Goal: Task Accomplishment & Management: Use online tool/utility

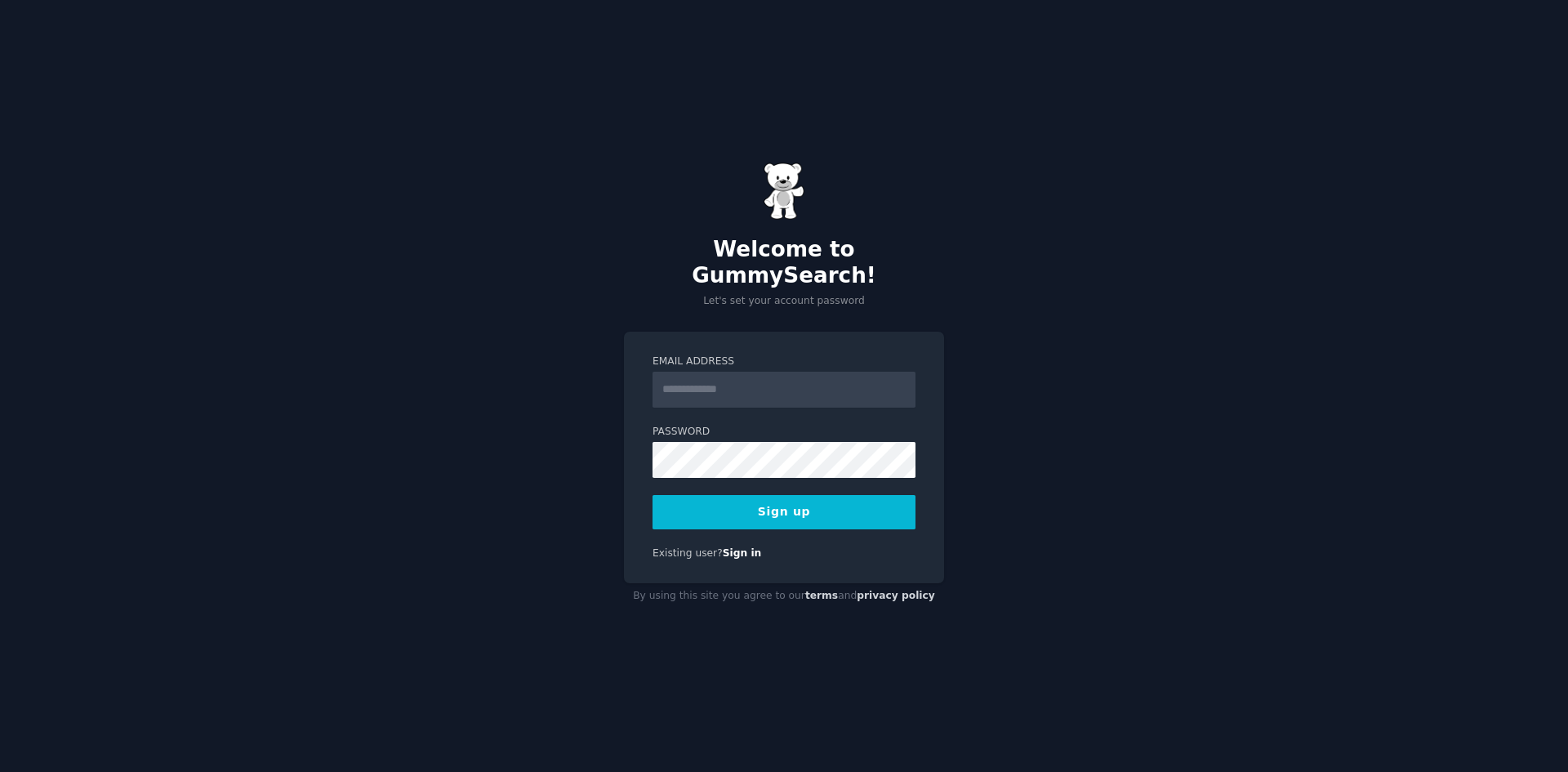
click at [791, 385] on input "Email Address" at bounding box center [784, 389] width 263 height 36
click at [814, 388] on input "Email Address" at bounding box center [784, 389] width 263 height 36
click at [718, 373] on input "**********" at bounding box center [784, 389] width 263 height 36
type input "**********"
click at [736, 495] on button "Sign up" at bounding box center [784, 512] width 263 height 35
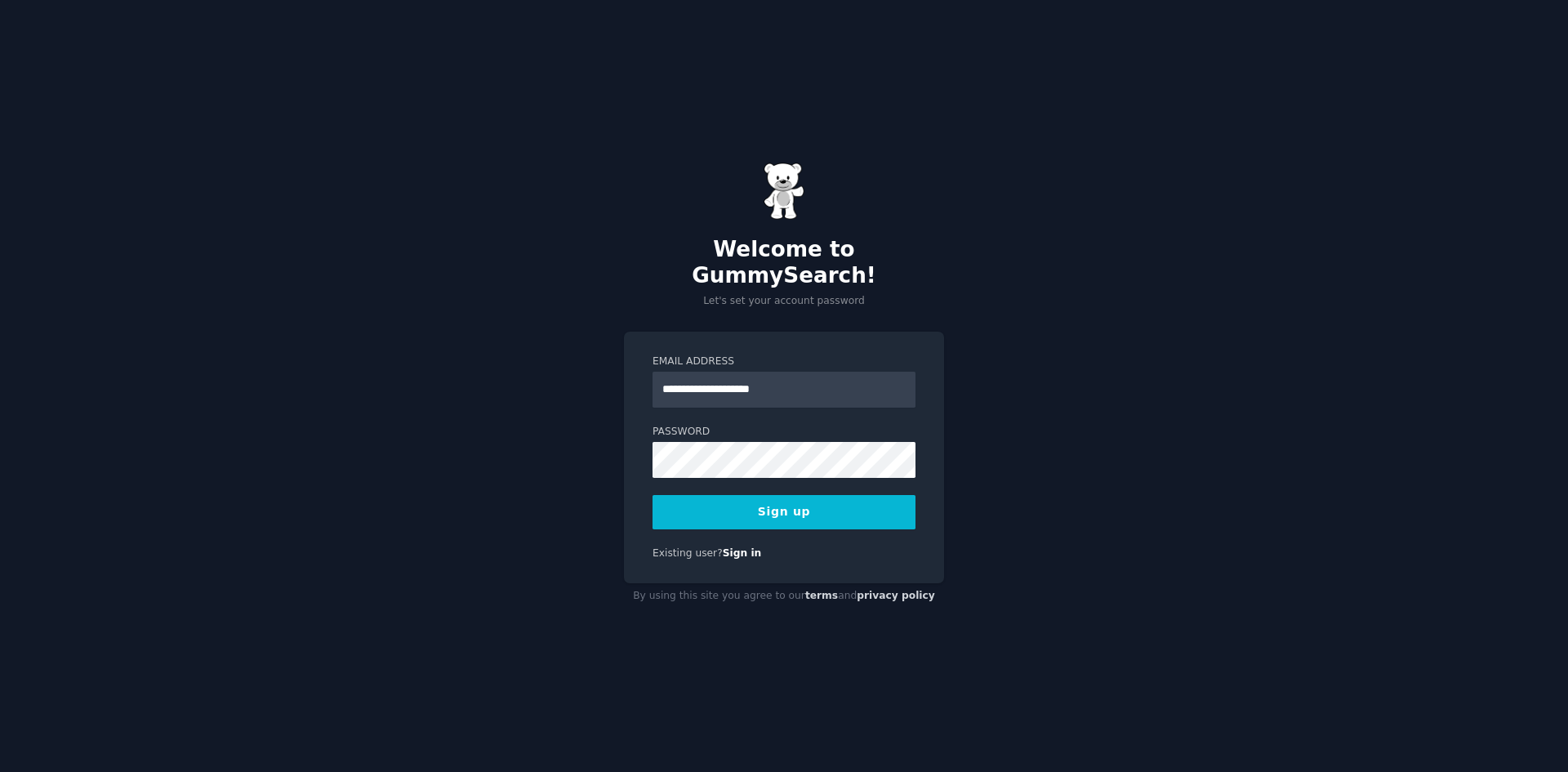
click at [817, 495] on button "Sign up" at bounding box center [784, 512] width 263 height 35
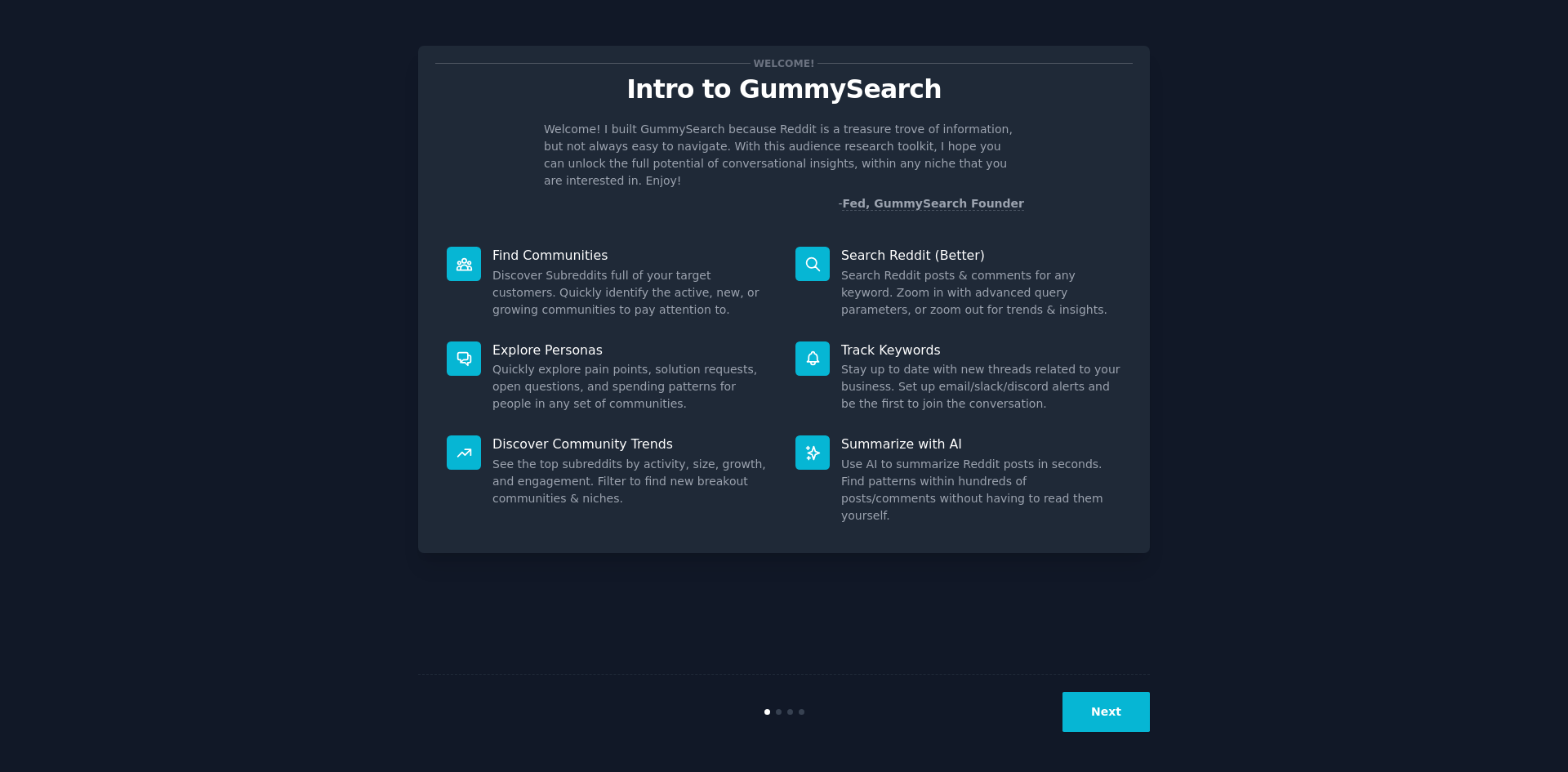
click at [1095, 699] on button "Next" at bounding box center [1106, 711] width 87 height 40
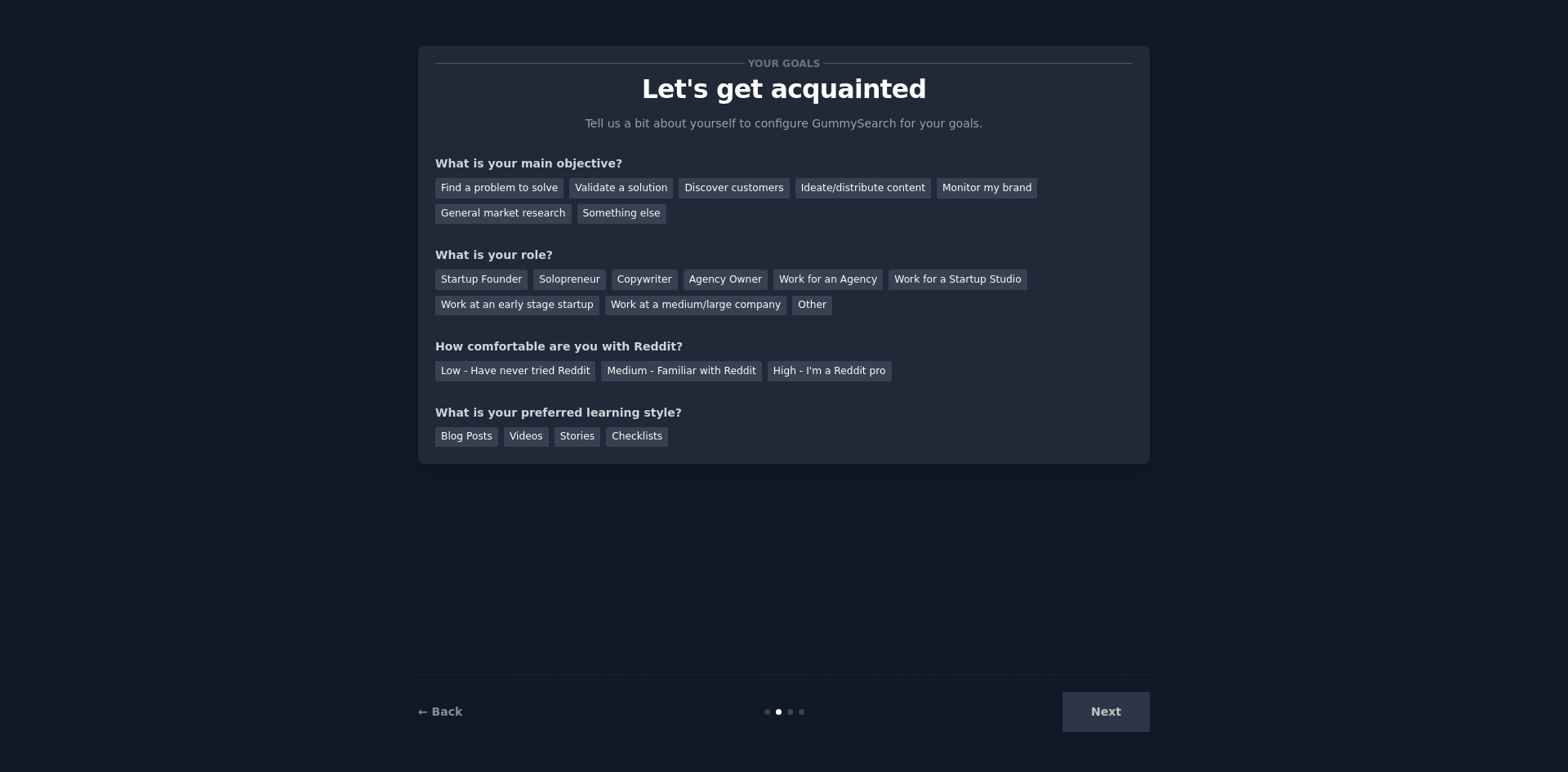
click at [1119, 713] on div "Next" at bounding box center [1027, 711] width 244 height 40
click at [522, 187] on div "Find a problem to solve" at bounding box center [499, 188] width 128 height 21
click at [721, 195] on div "Discover customers" at bounding box center [733, 188] width 110 height 21
click at [516, 185] on div "Find a problem to solve" at bounding box center [499, 188] width 128 height 21
click at [571, 204] on div "General market research" at bounding box center [503, 214] width 136 height 21
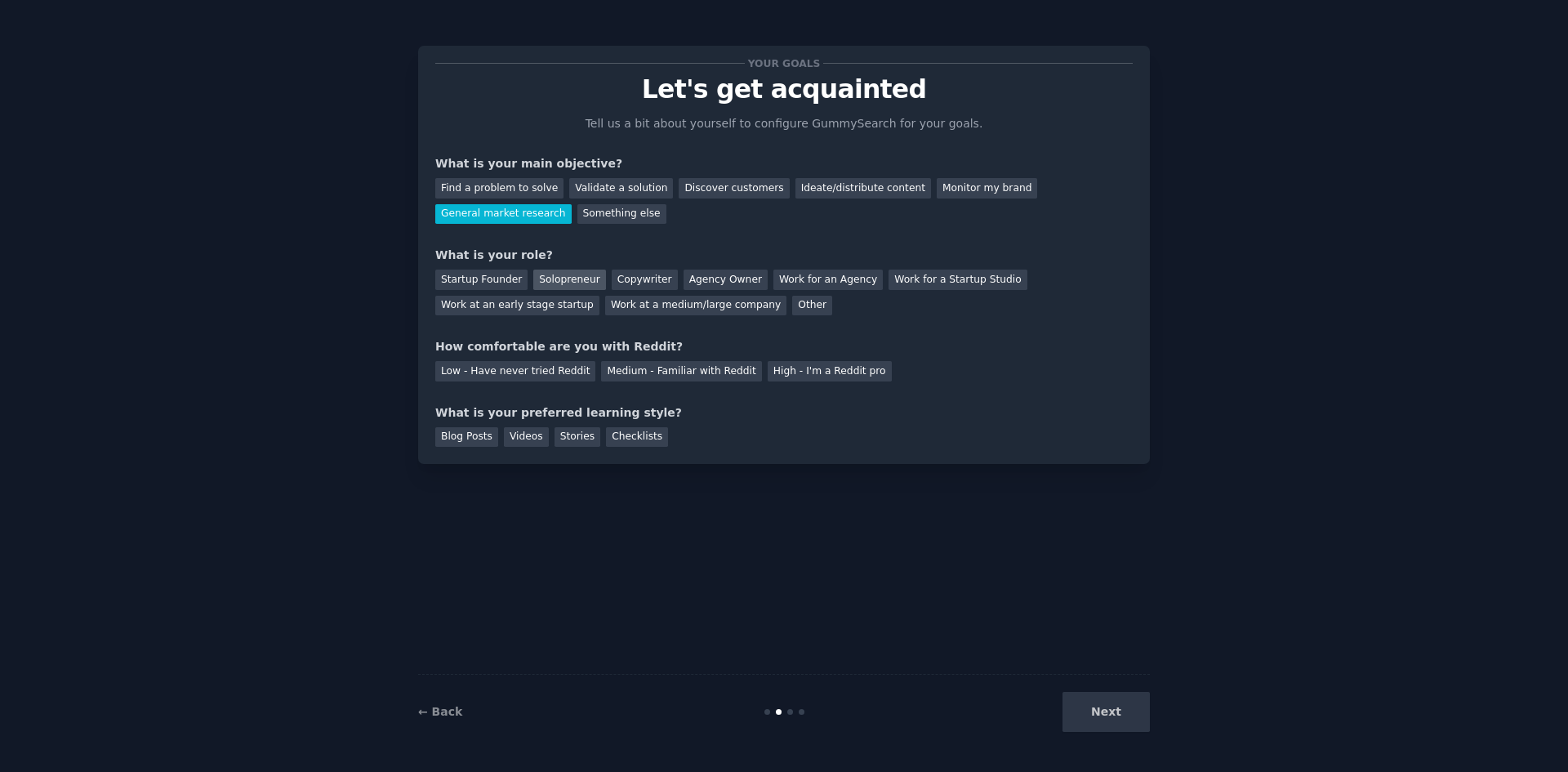
click at [564, 280] on div "Solopreneur" at bounding box center [569, 279] width 72 height 21
click at [782, 375] on div "High - I'm a Reddit pro" at bounding box center [829, 371] width 124 height 21
click at [474, 443] on div "Blog Posts" at bounding box center [466, 437] width 63 height 21
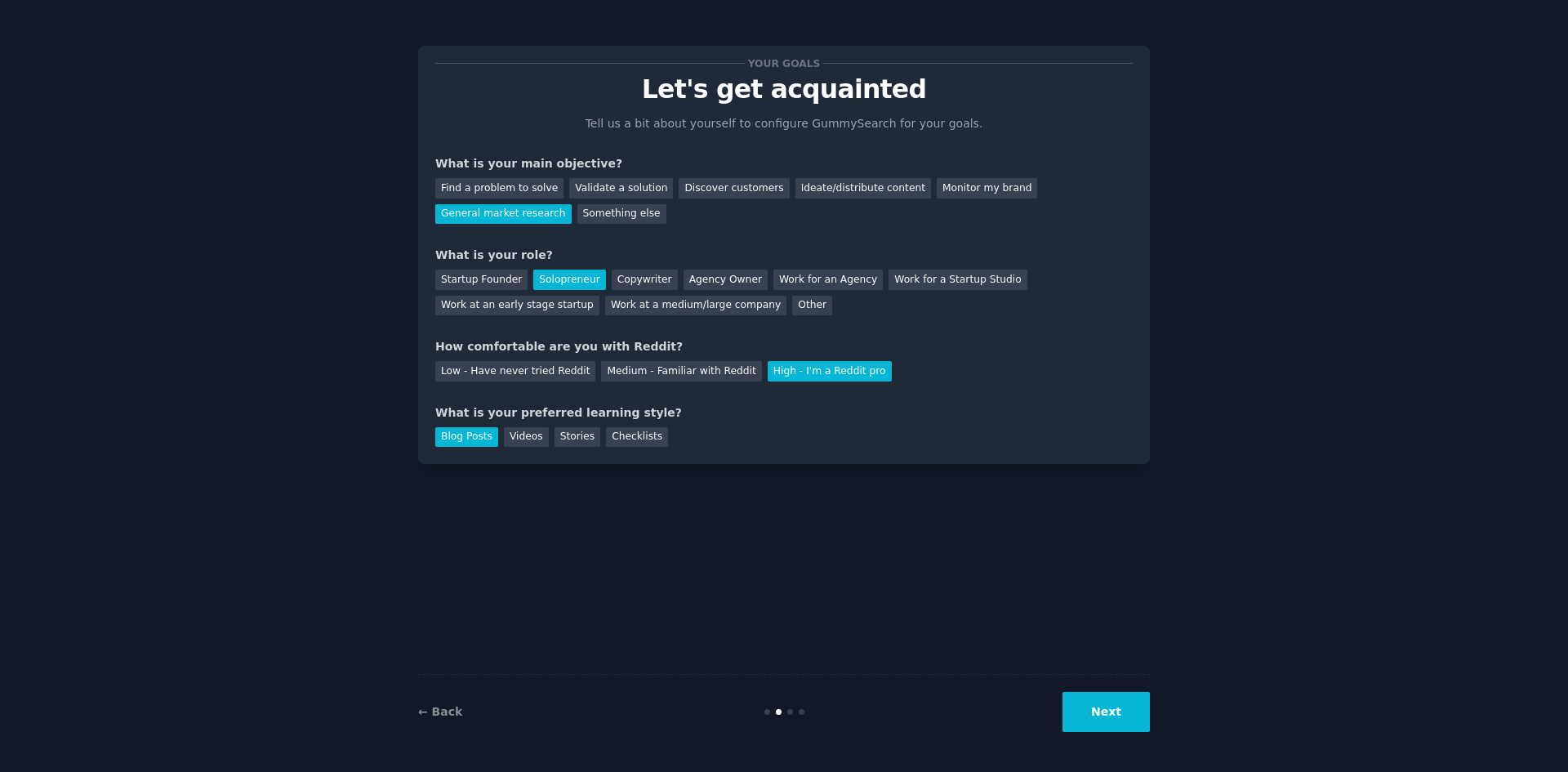
click at [1094, 720] on button "Next" at bounding box center [1106, 711] width 87 height 40
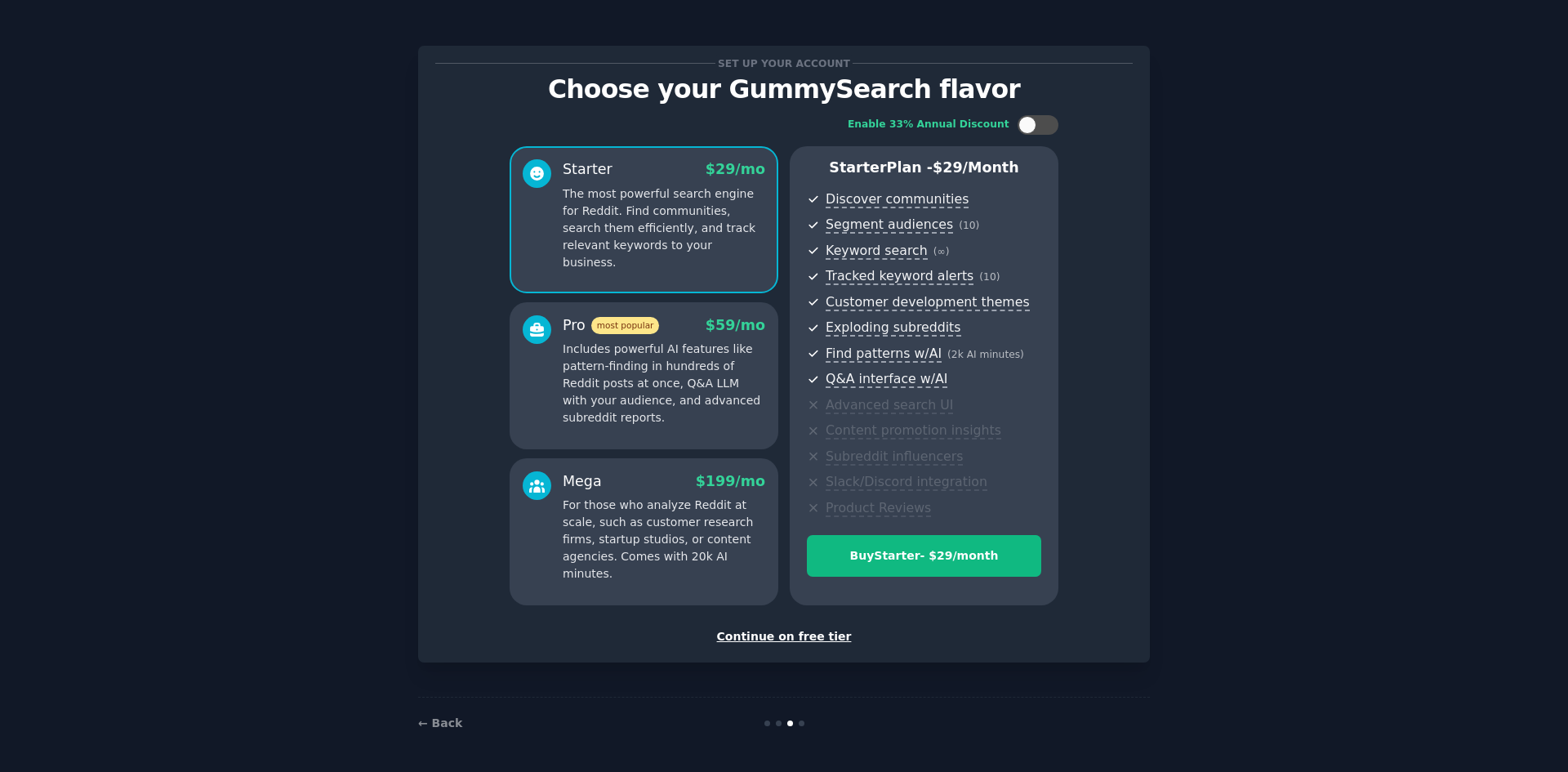
click at [776, 645] on div "Set up your account Choose your GummySearch flavor Enable 33% Annual Discount S…" at bounding box center [784, 354] width 731 height 616
click at [777, 631] on div "Continue on free tier" at bounding box center [784, 636] width 698 height 17
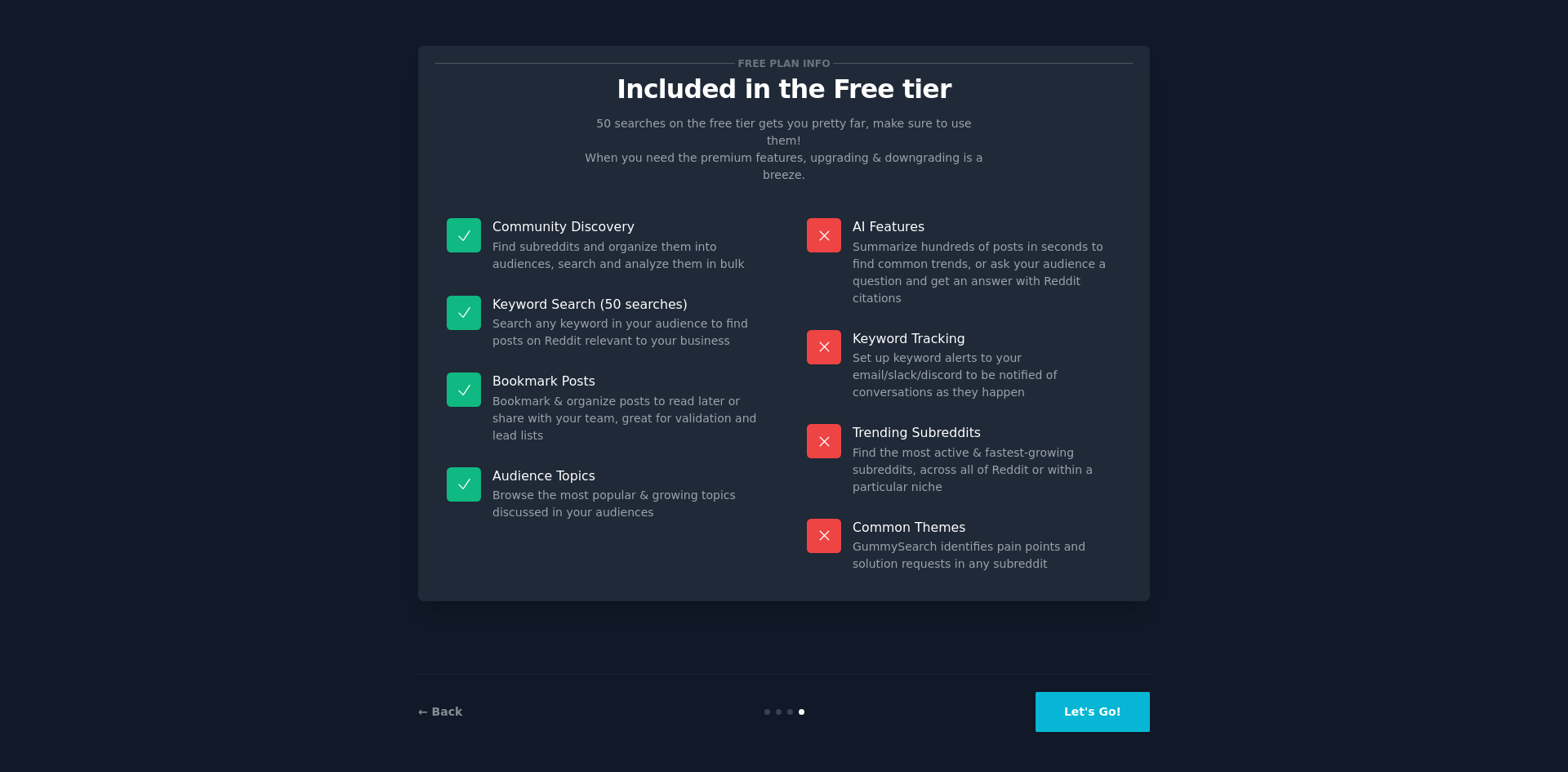
click at [1065, 716] on button "Let's Go!" at bounding box center [1092, 711] width 114 height 40
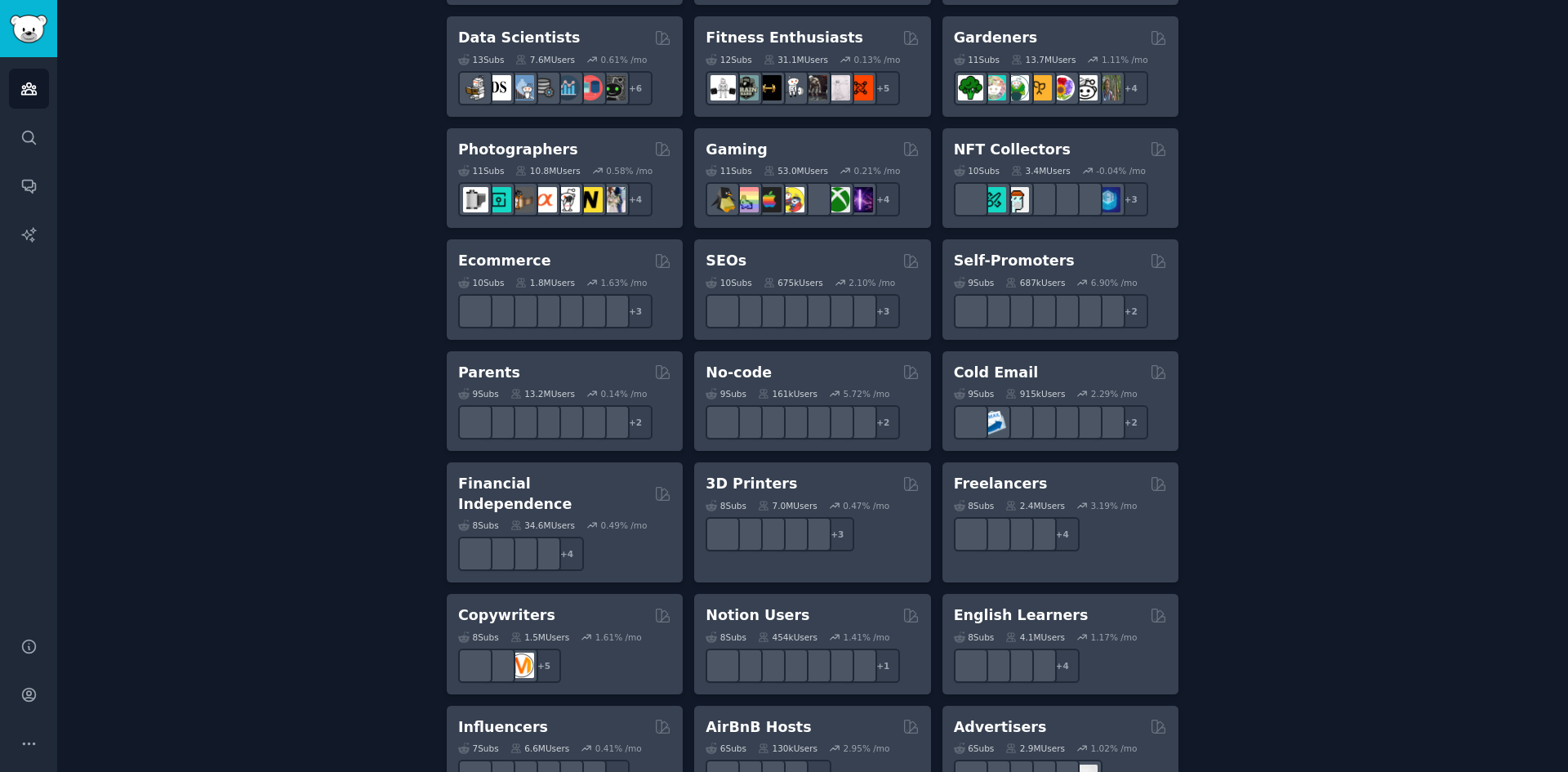
scroll to position [1112, 0]
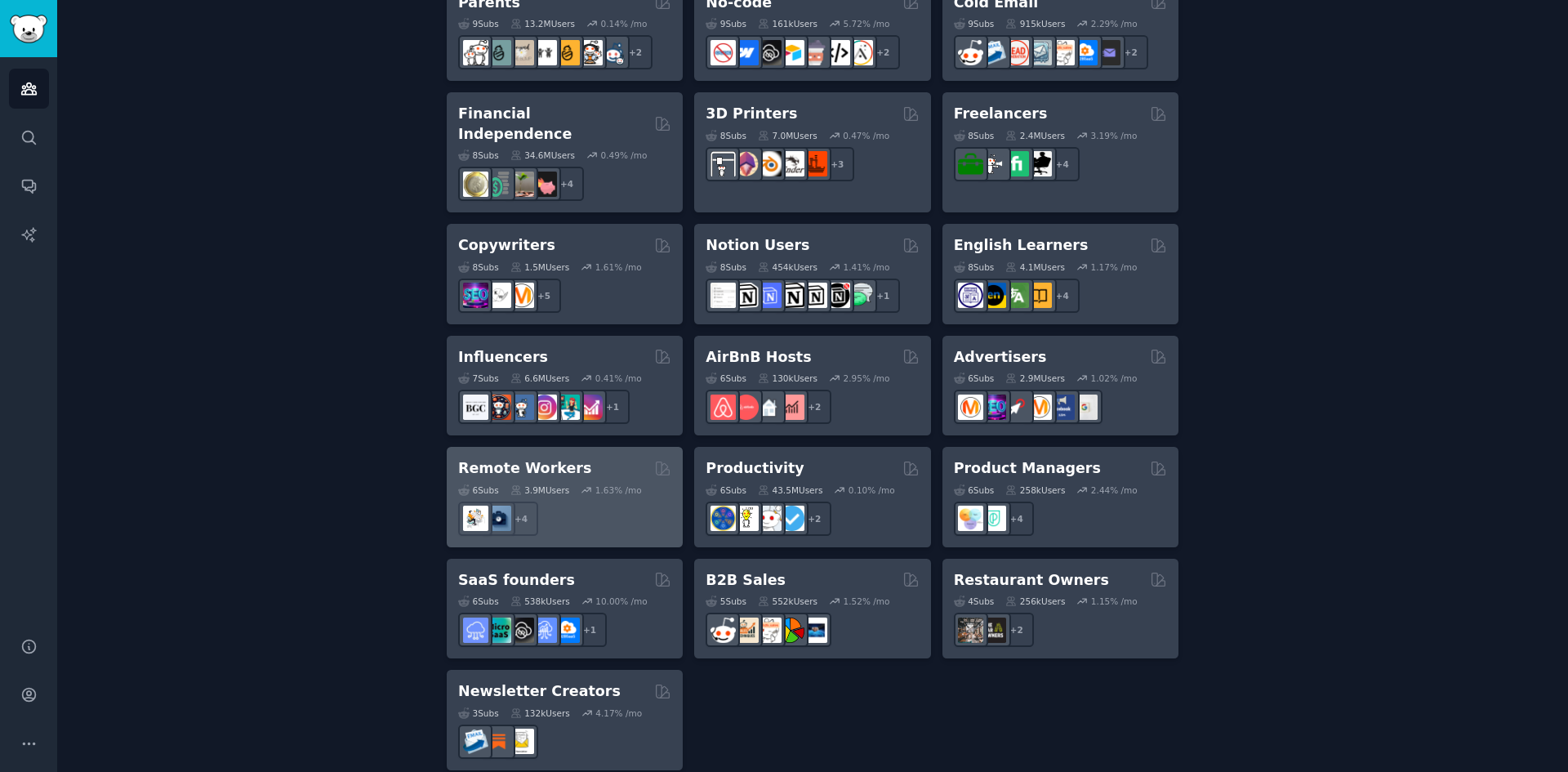
click at [604, 484] on div "1.63 % /mo" at bounding box center [618, 490] width 47 height 12
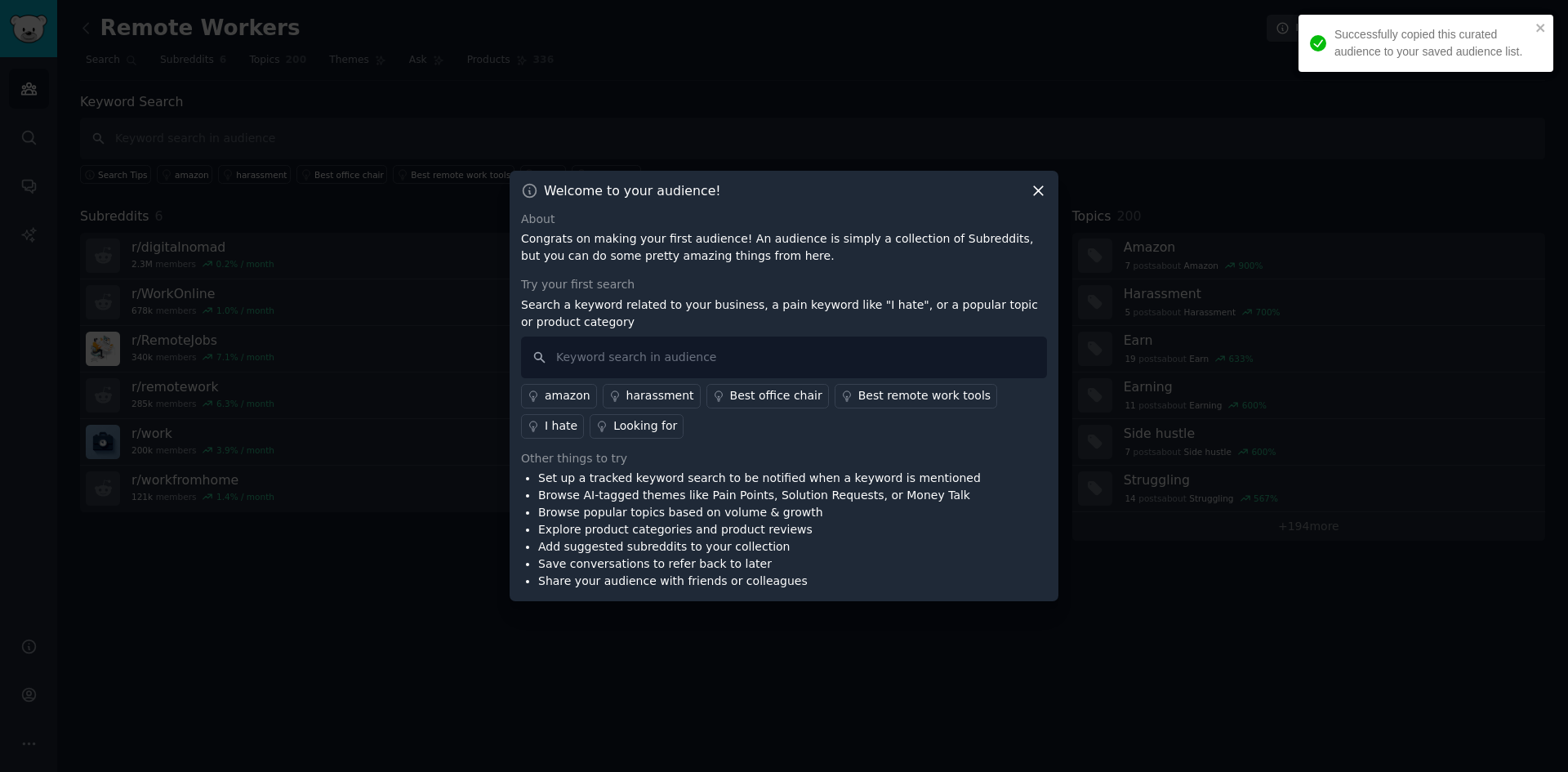
click at [1046, 204] on div "Welcome to your audience! About Congrats on making your first audience! An audi…" at bounding box center [784, 386] width 549 height 431
click at [1036, 194] on icon at bounding box center [1037, 190] width 17 height 17
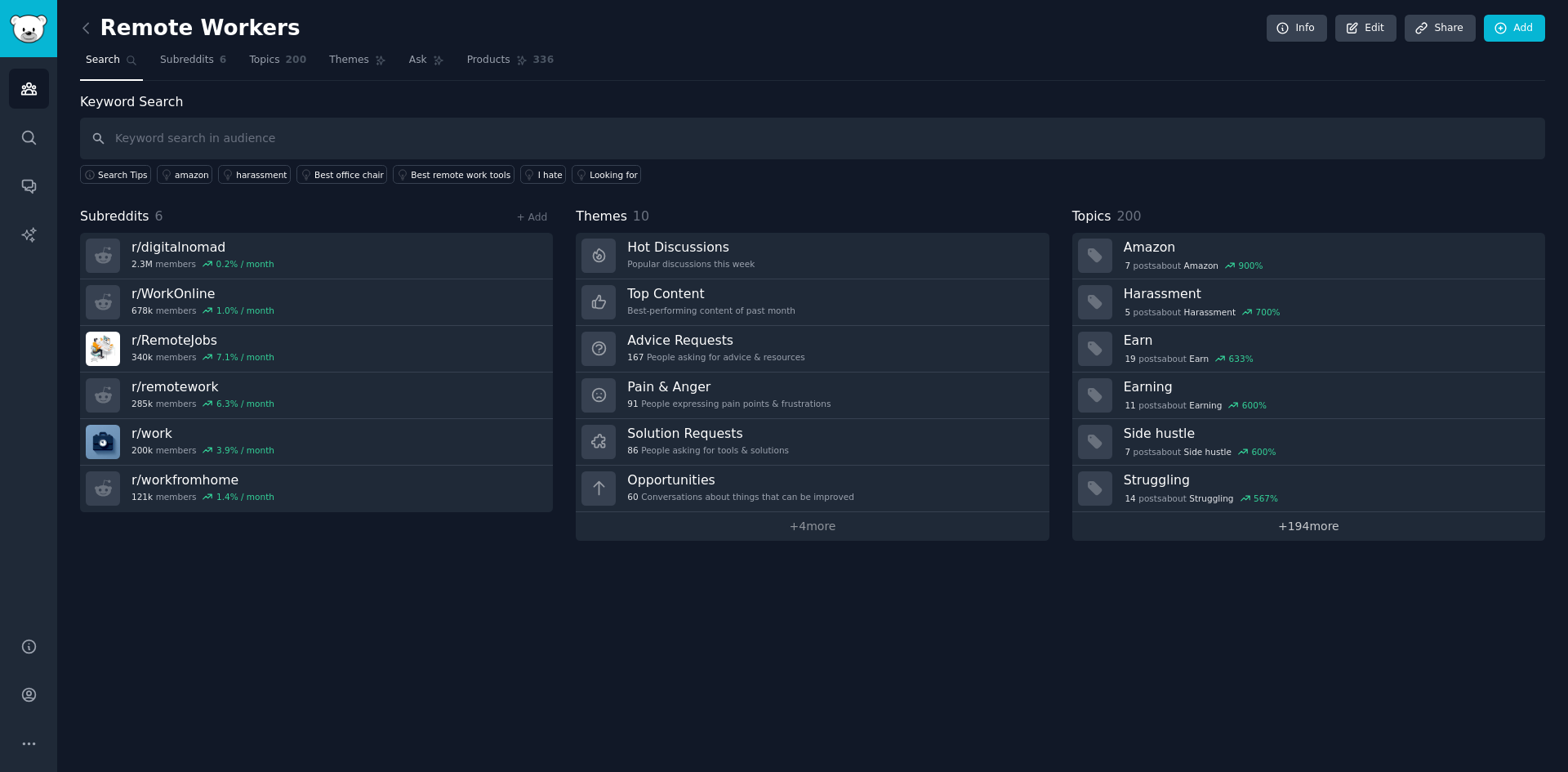
click at [1241, 529] on link "+ 194 more" at bounding box center [1309, 526] width 473 height 29
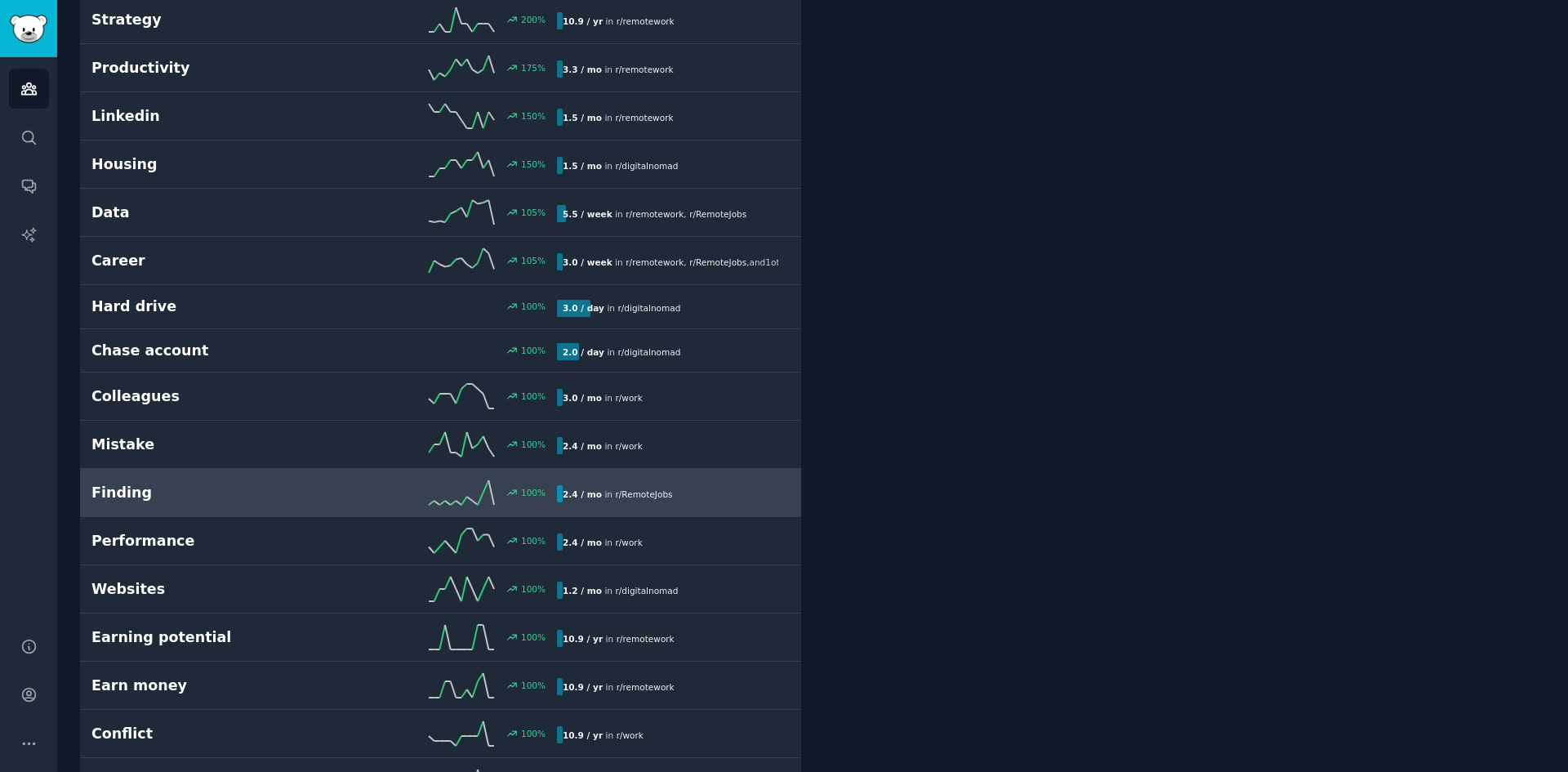
scroll to position [1388, 0]
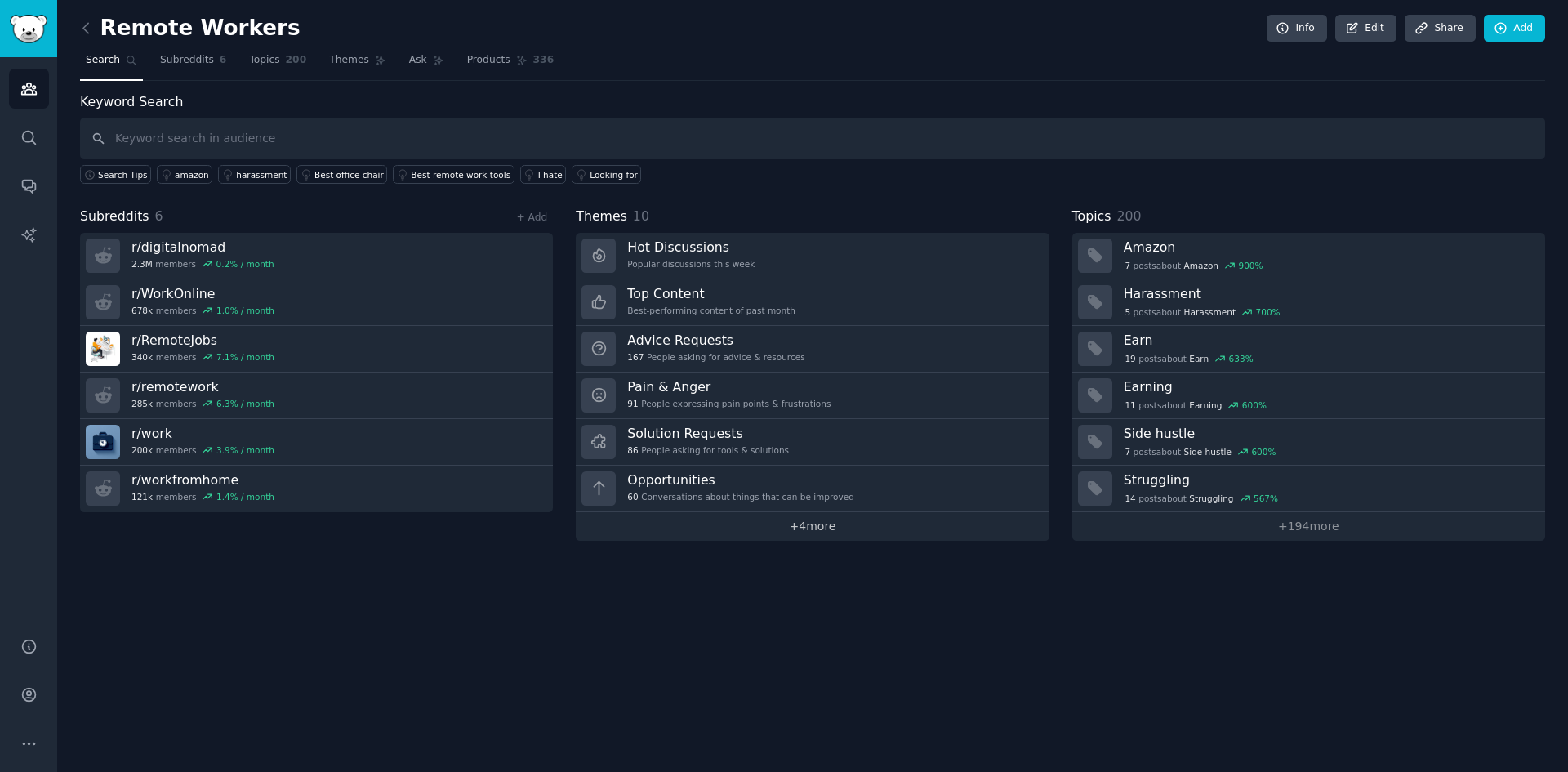
click at [821, 535] on link "+ 4 more" at bounding box center [812, 526] width 473 height 29
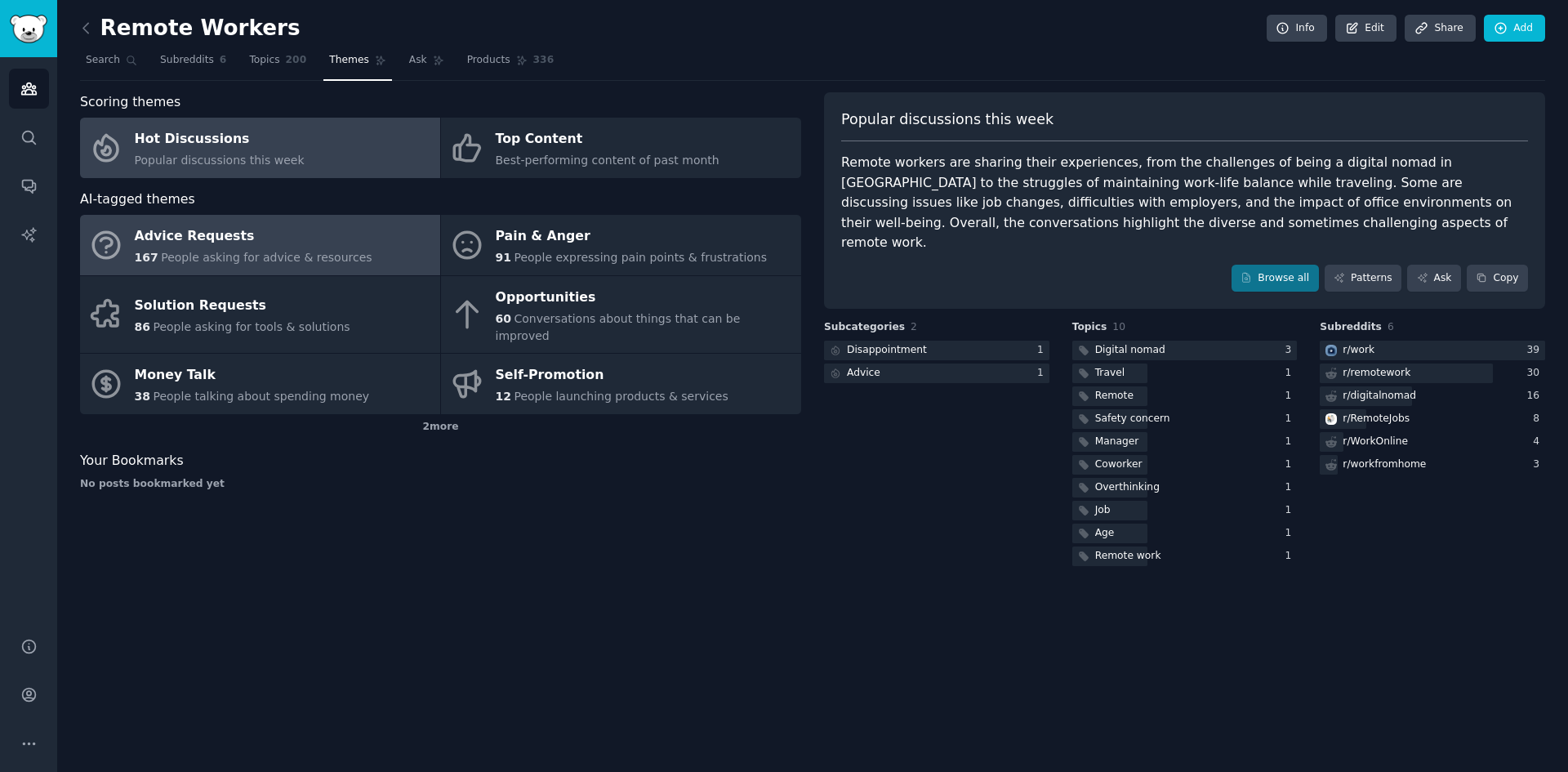
click at [197, 234] on div "Advice Requests" at bounding box center [253, 236] width 237 height 26
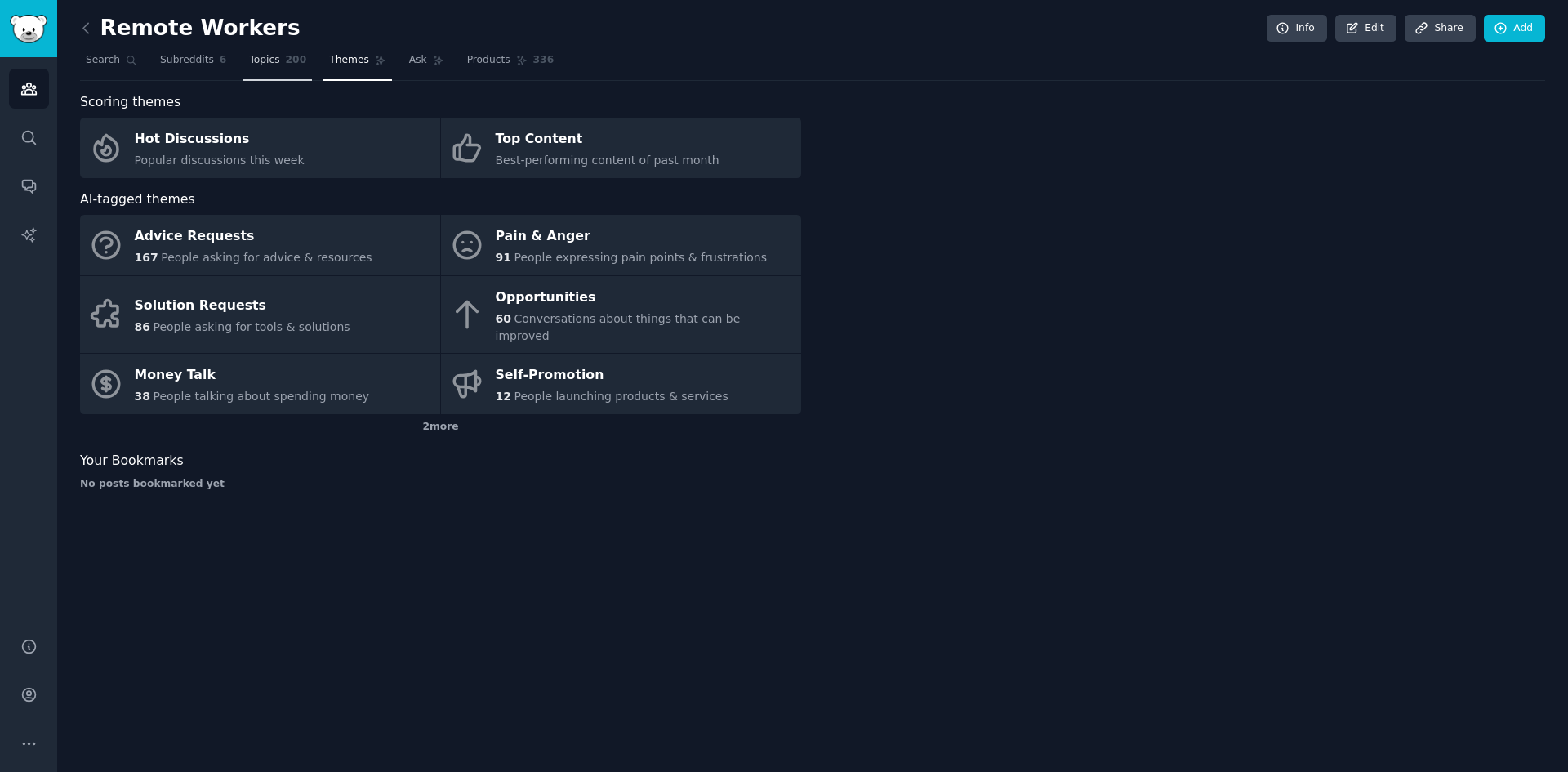
click at [265, 64] on span "Topics" at bounding box center [264, 60] width 30 height 15
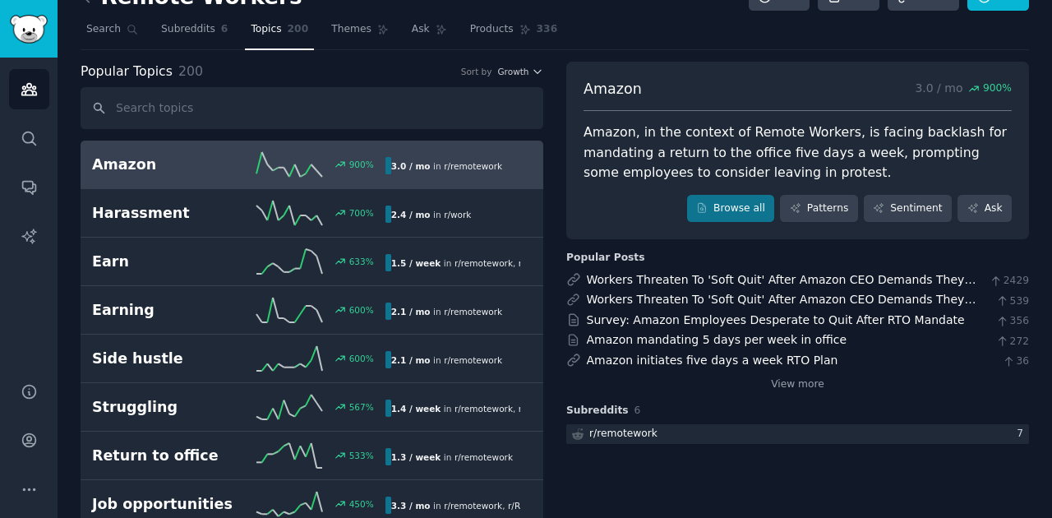
scroll to position [54, 0]
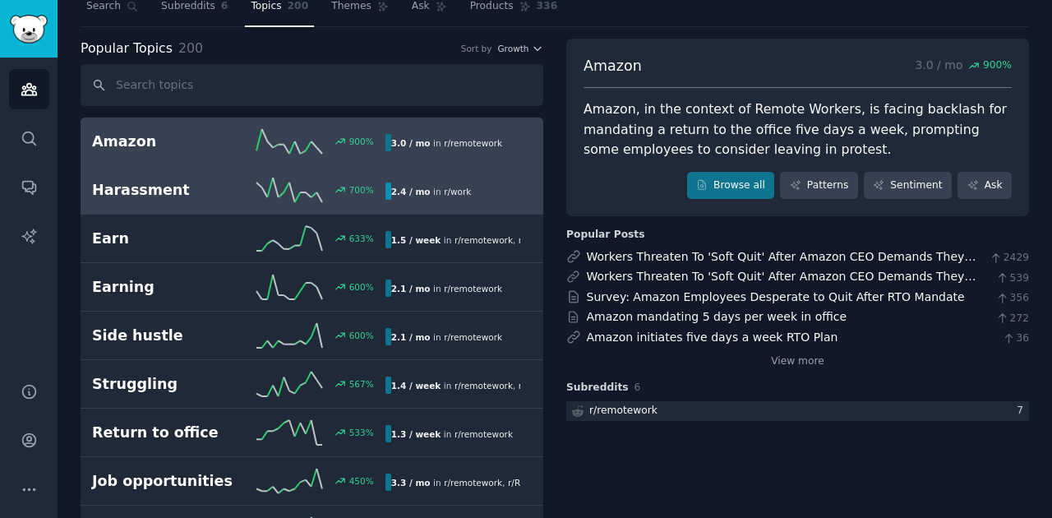
click at [244, 201] on link "Harassment 700 % 2.4 / mo in r/ work" at bounding box center [312, 190] width 463 height 48
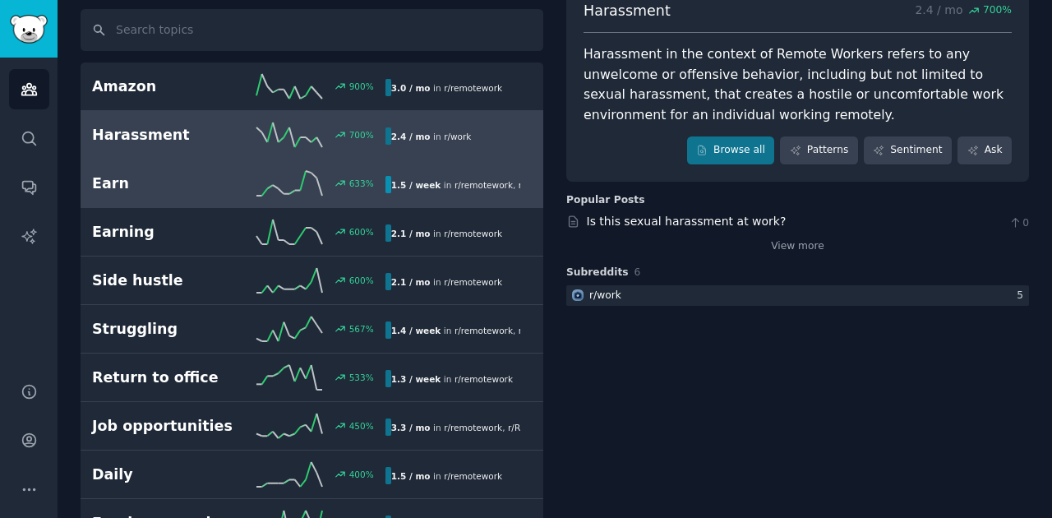
scroll to position [164, 0]
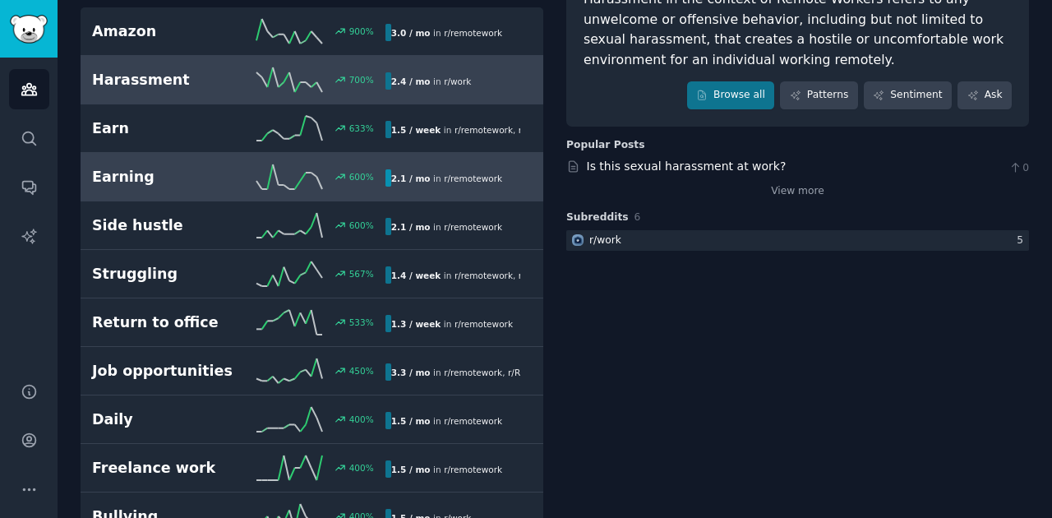
click at [161, 182] on h2 "Earning" at bounding box center [165, 177] width 146 height 21
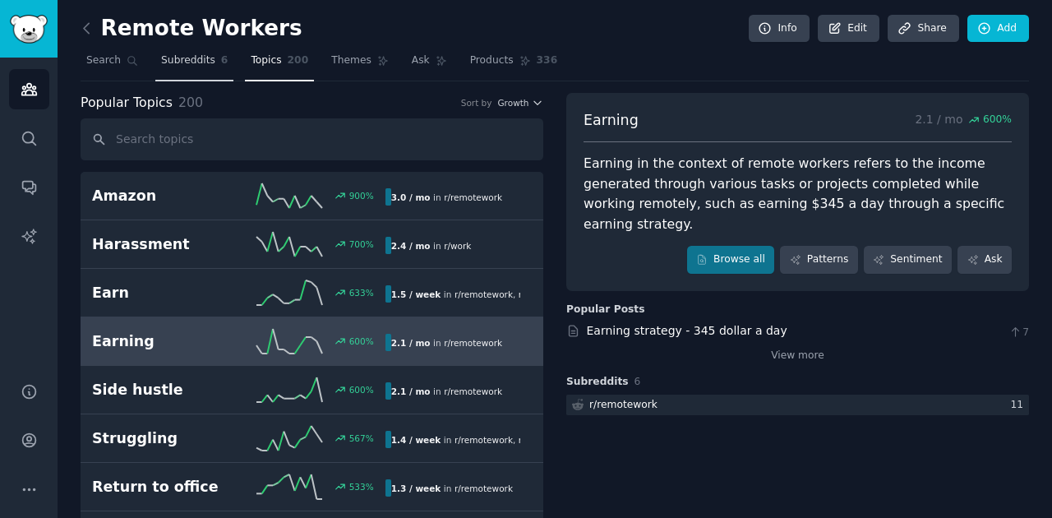
click at [155, 64] on link "Subreddits 6" at bounding box center [194, 65] width 78 height 34
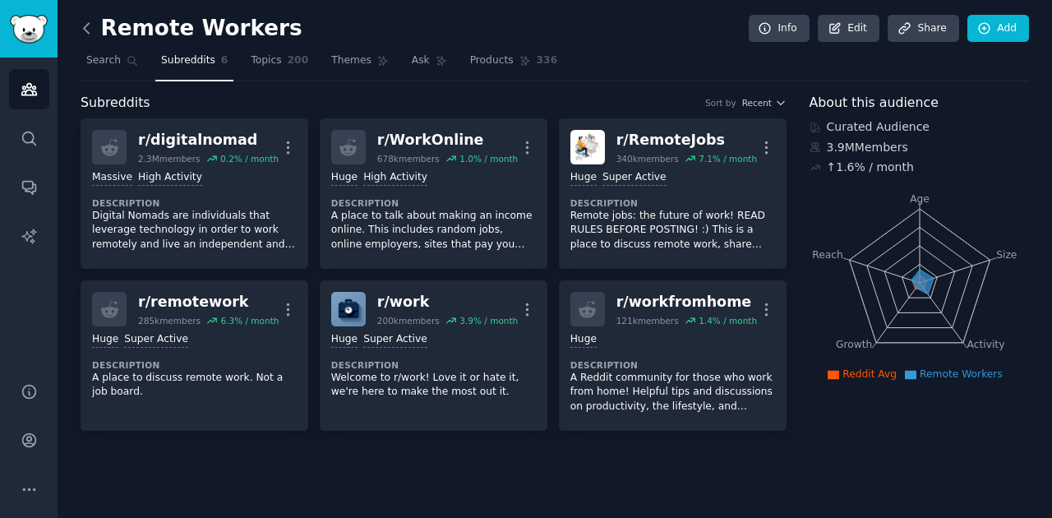
click at [92, 32] on icon at bounding box center [86, 28] width 17 height 17
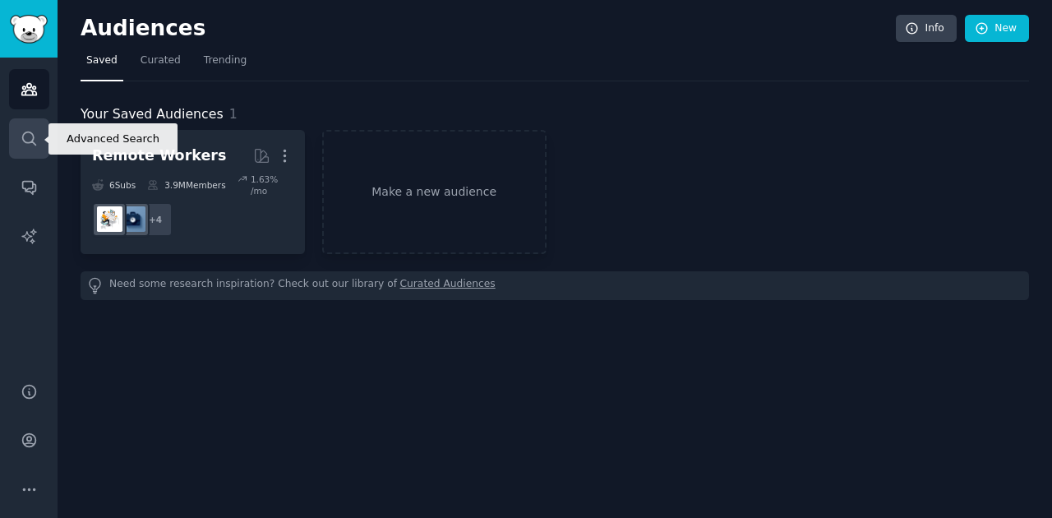
click at [48, 140] on link "Search" at bounding box center [29, 138] width 40 height 40
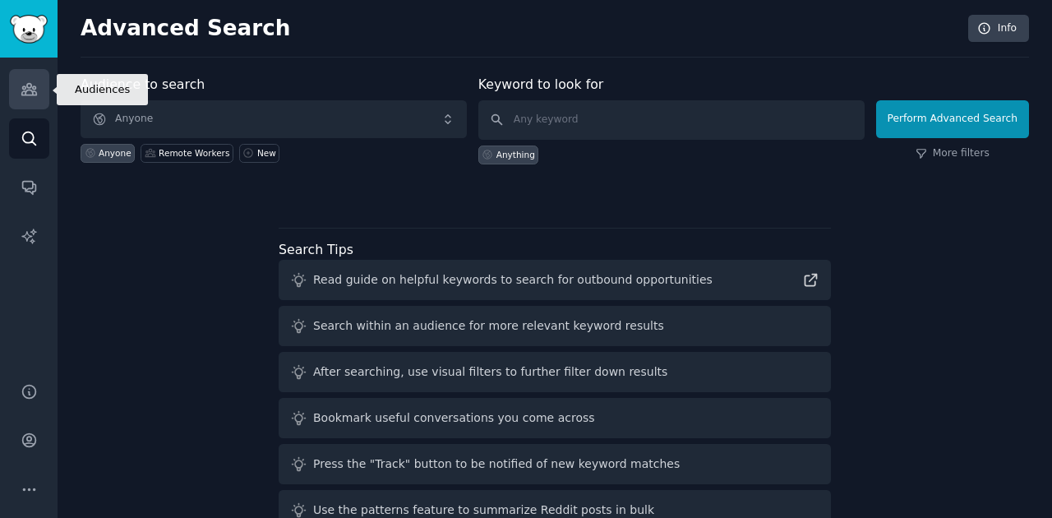
click at [28, 81] on icon "Sidebar" at bounding box center [29, 89] width 17 height 17
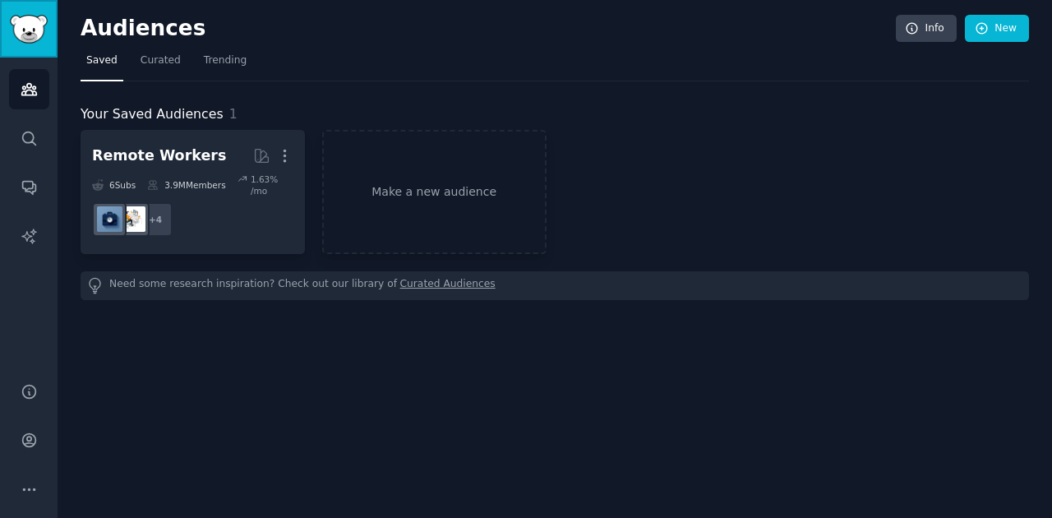
click at [35, 38] on img "Sidebar" at bounding box center [29, 29] width 38 height 29
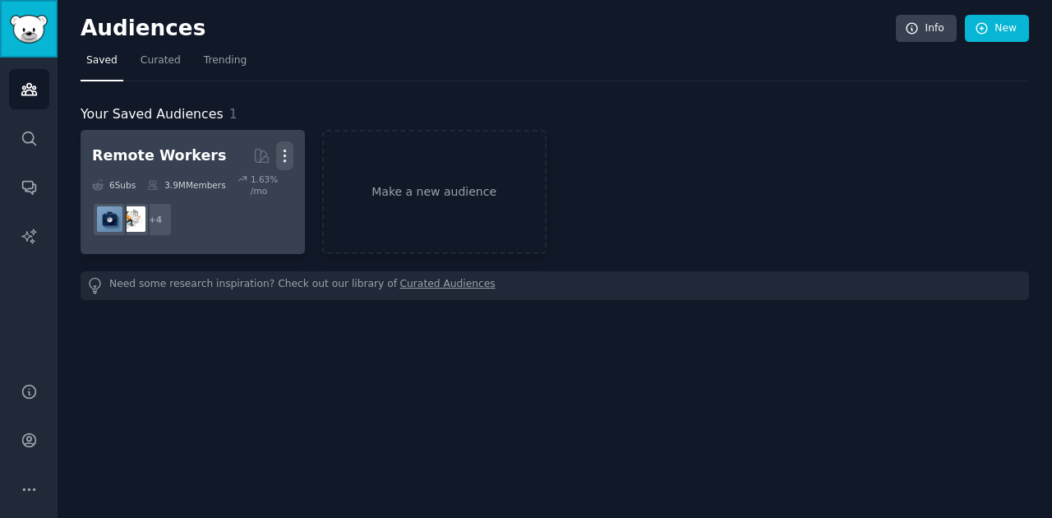
click at [284, 154] on icon "button" at bounding box center [284, 155] width 17 height 17
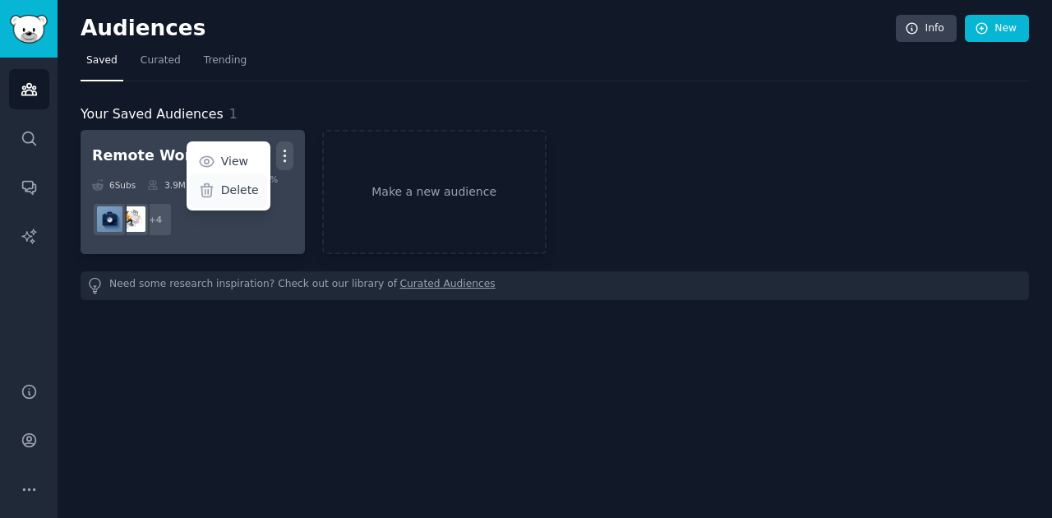
click at [258, 192] on p "Delete" at bounding box center [240, 190] width 38 height 17
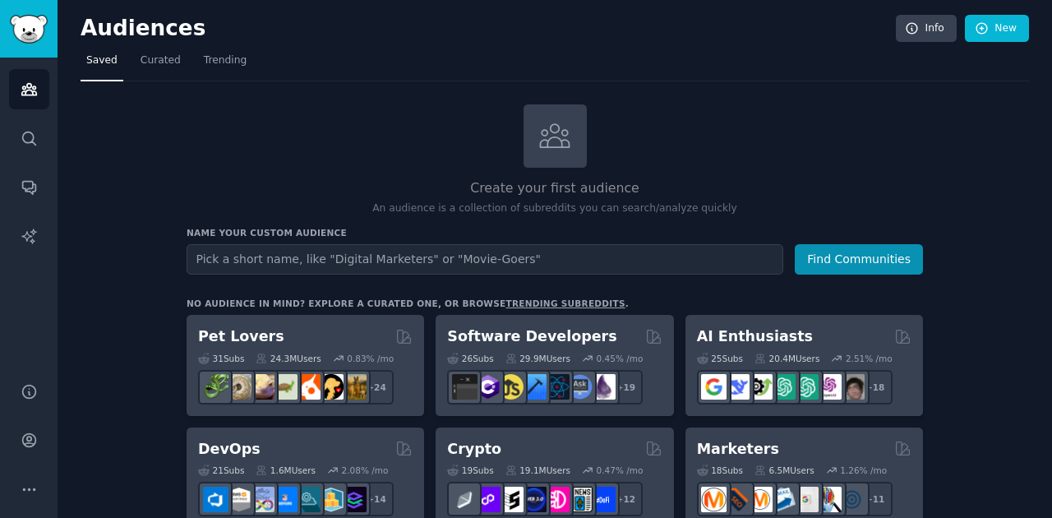
click at [216, 159] on div "Create your first audience An audience is a collection of subreddits you can se…" at bounding box center [555, 160] width 736 height 112
click at [994, 18] on link "New" at bounding box center [997, 29] width 64 height 28
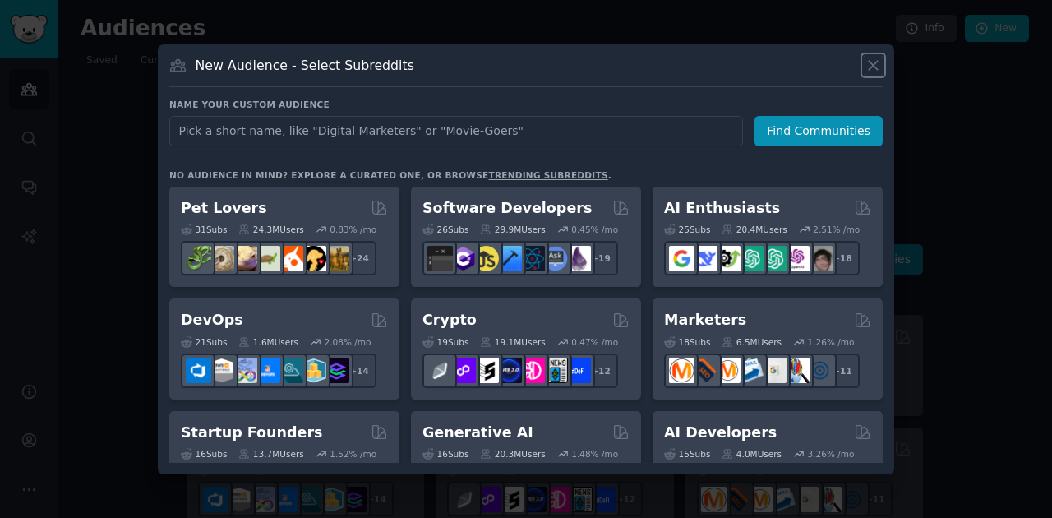
click at [868, 71] on icon at bounding box center [872, 65] width 17 height 17
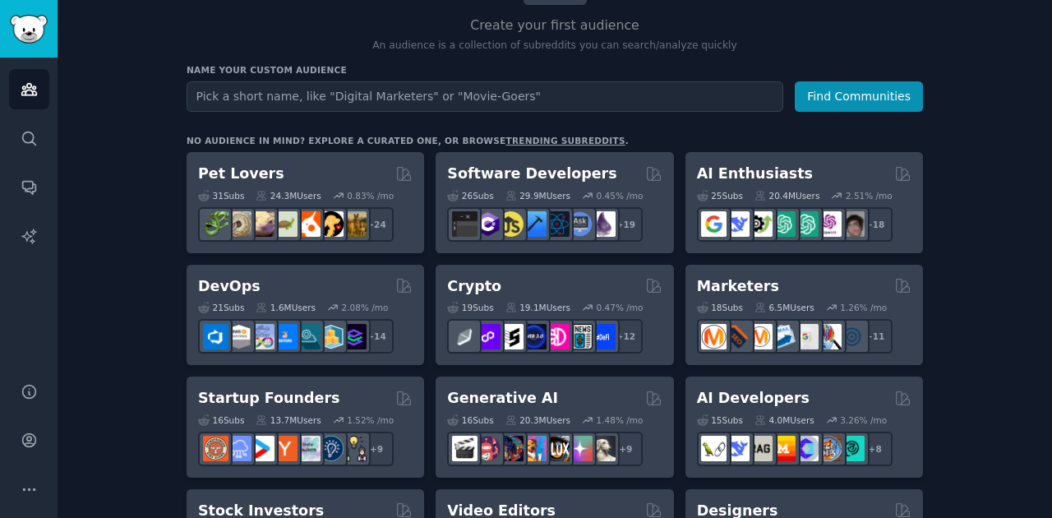
scroll to position [62, 0]
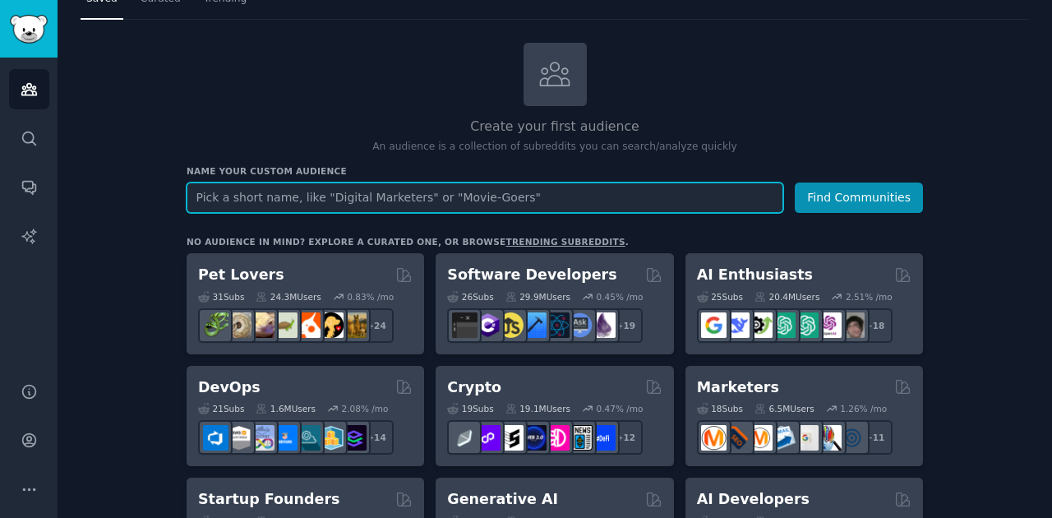
click at [553, 187] on input "text" at bounding box center [485, 197] width 597 height 30
type input "[GEOGRAPHIC_DATA]"
click at [795, 182] on button "Find Communities" at bounding box center [859, 197] width 128 height 30
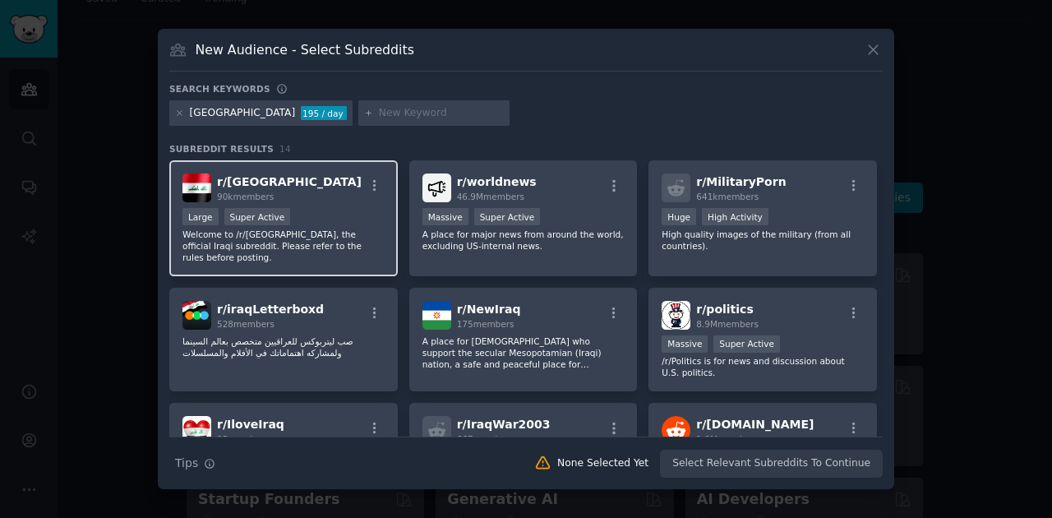
click at [354, 217] on div ">= 95th percentile for submissions / day Large Super Active" at bounding box center [283, 218] width 202 height 21
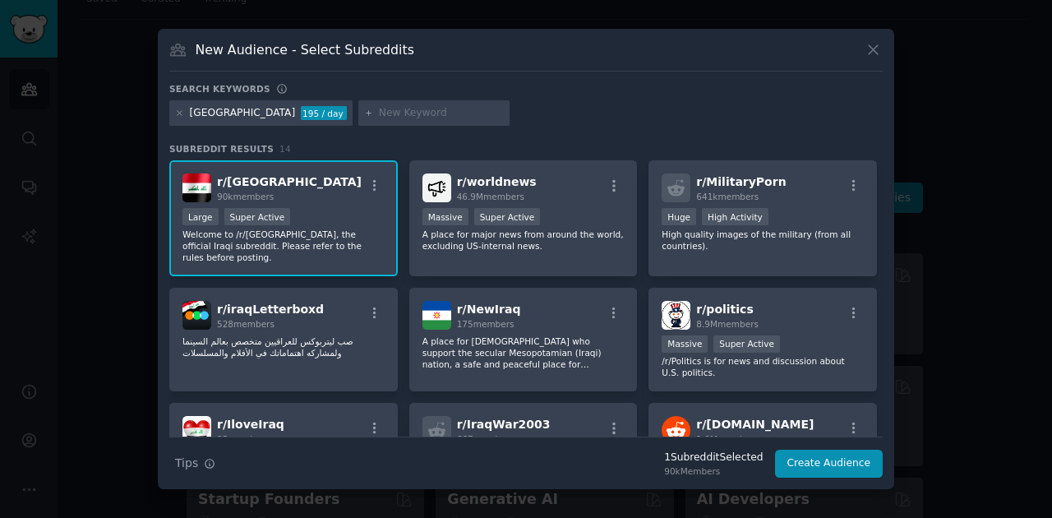
click at [296, 239] on p "Welcome to /r/[GEOGRAPHIC_DATA], the official Iraqi subreddit. Please refer to …" at bounding box center [283, 245] width 202 height 35
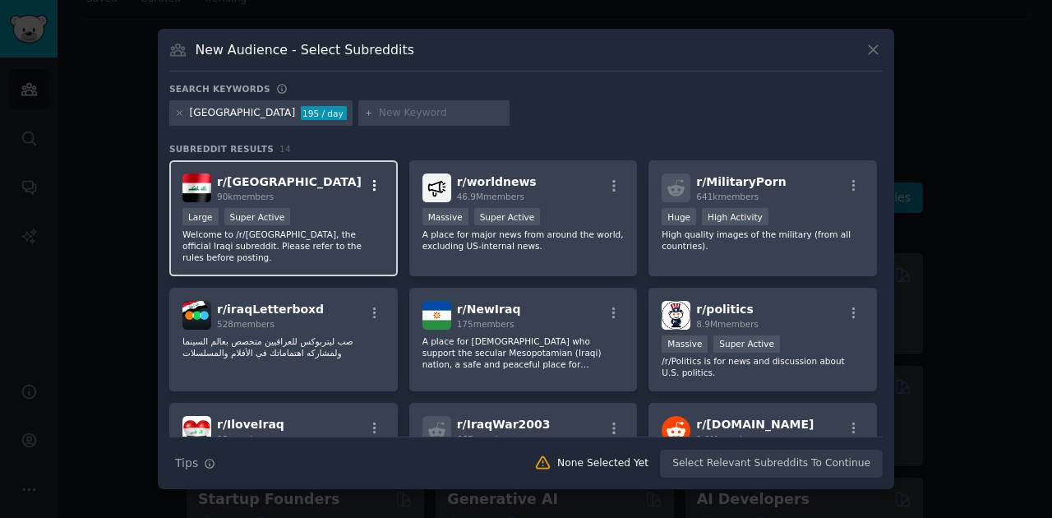
click at [374, 186] on icon "button" at bounding box center [374, 186] width 3 height 12
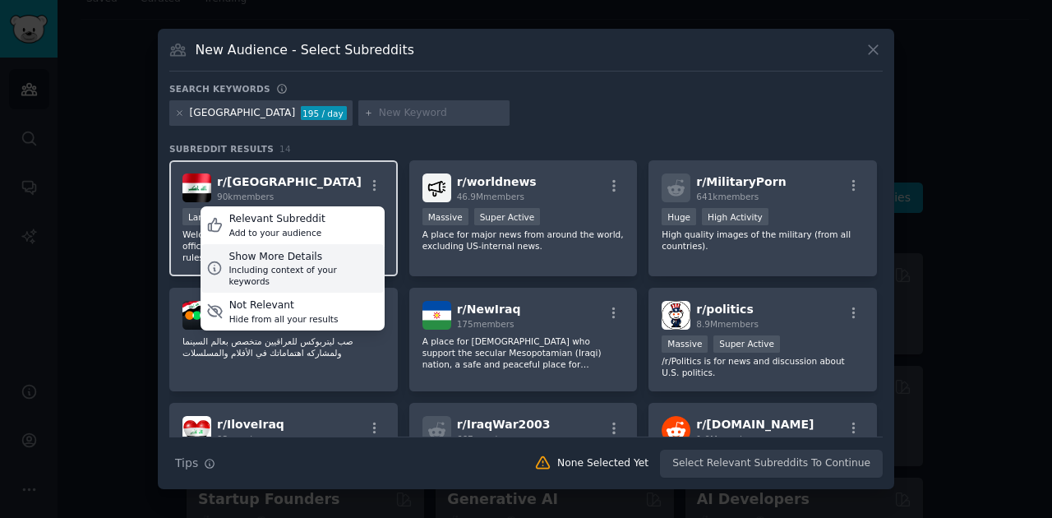
click at [342, 265] on div "Including context of your keywords" at bounding box center [303, 275] width 150 height 23
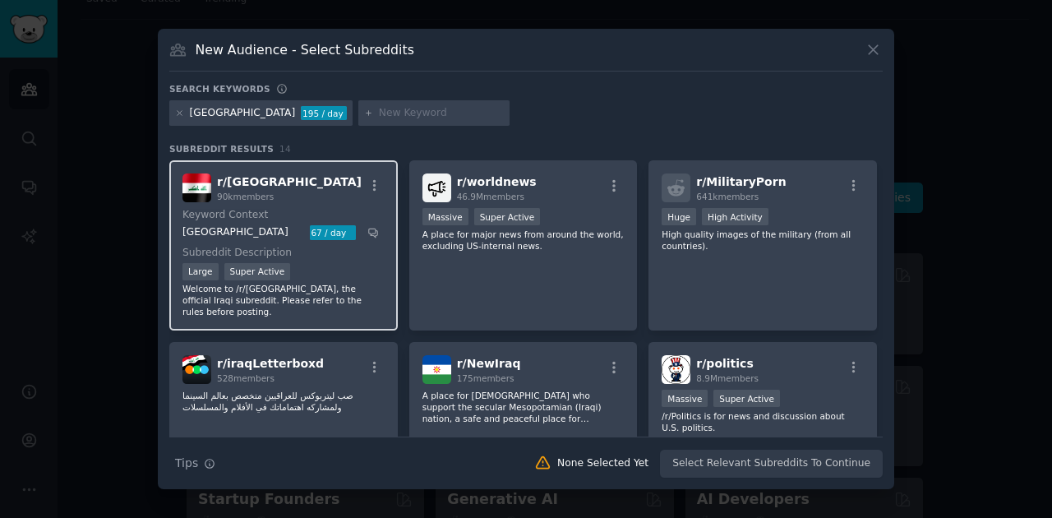
click at [285, 214] on dt "Keyword Context" at bounding box center [280, 215] width 196 height 15
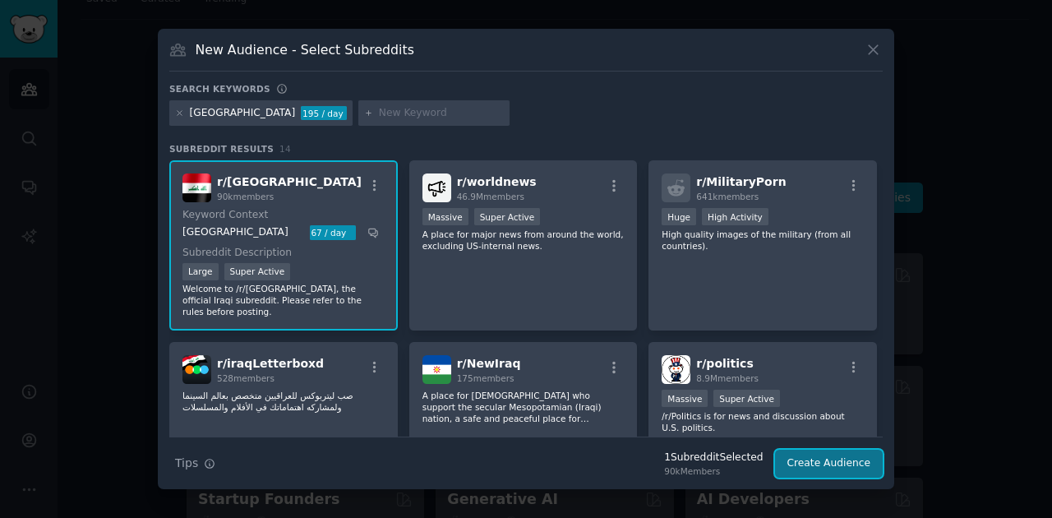
click at [859, 463] on button "Create Audience" at bounding box center [829, 463] width 108 height 28
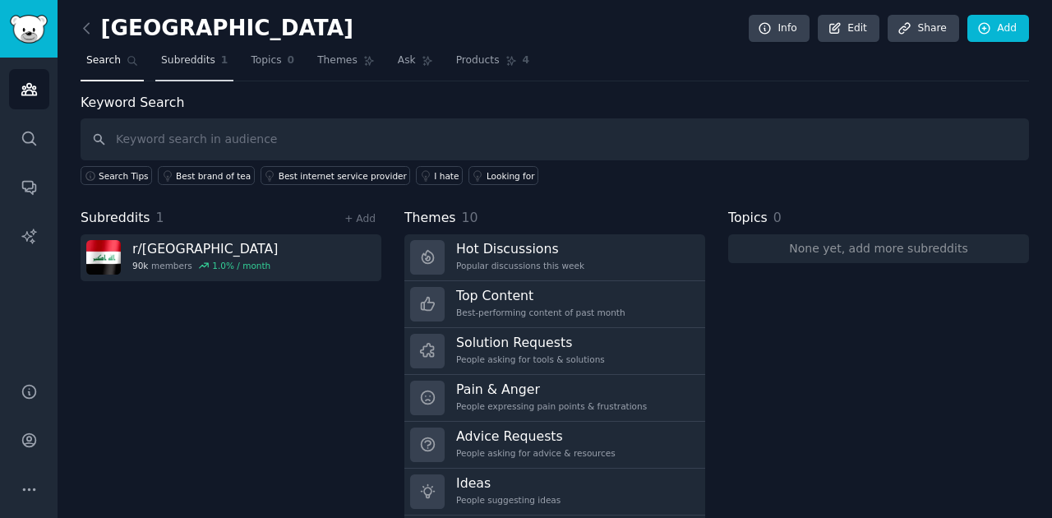
click at [201, 74] on link "Subreddits 1" at bounding box center [194, 65] width 78 height 34
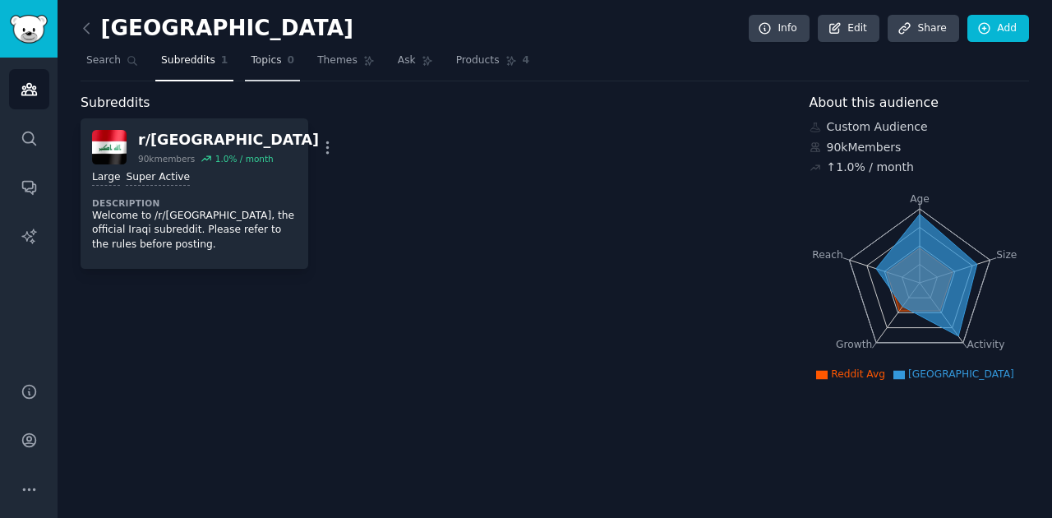
click at [245, 70] on link "Topics 0" at bounding box center [272, 65] width 55 height 34
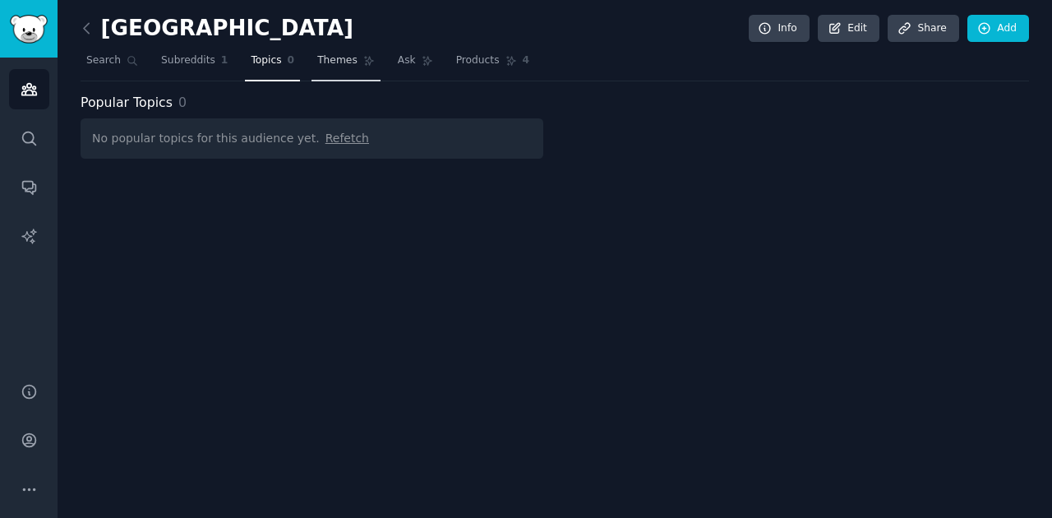
click at [317, 66] on span "Themes" at bounding box center [337, 60] width 40 height 15
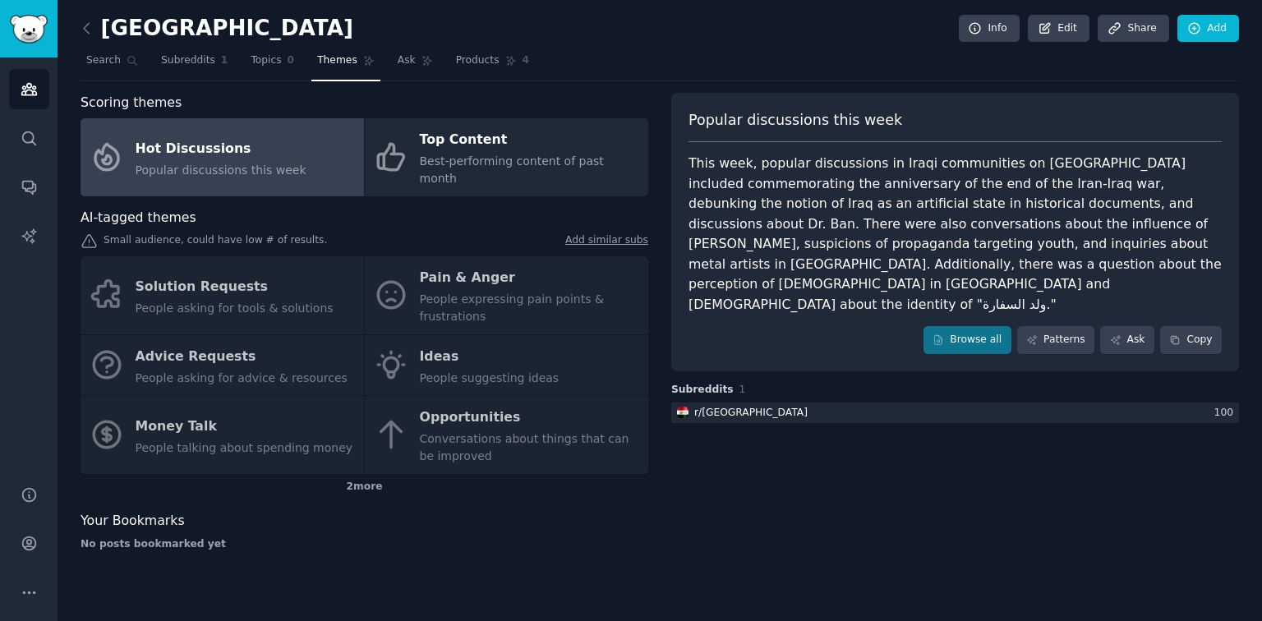
drag, startPoint x: 765, startPoint y: 322, endPoint x: 771, endPoint y: 411, distance: 88.9
click at [771, 411] on div "Popular discussions this week This week, popular discussions in [DEMOGRAPHIC_DA…" at bounding box center [955, 328] width 568 height 471
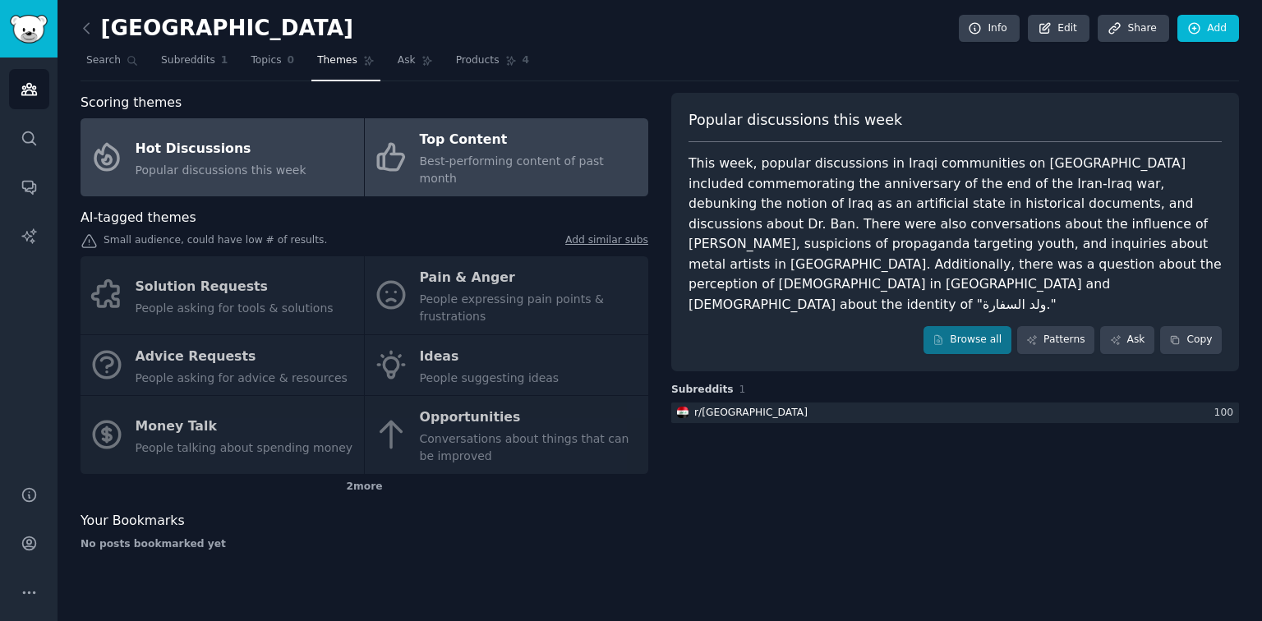
click at [427, 167] on span "Best-performing content of past month" at bounding box center [512, 169] width 184 height 30
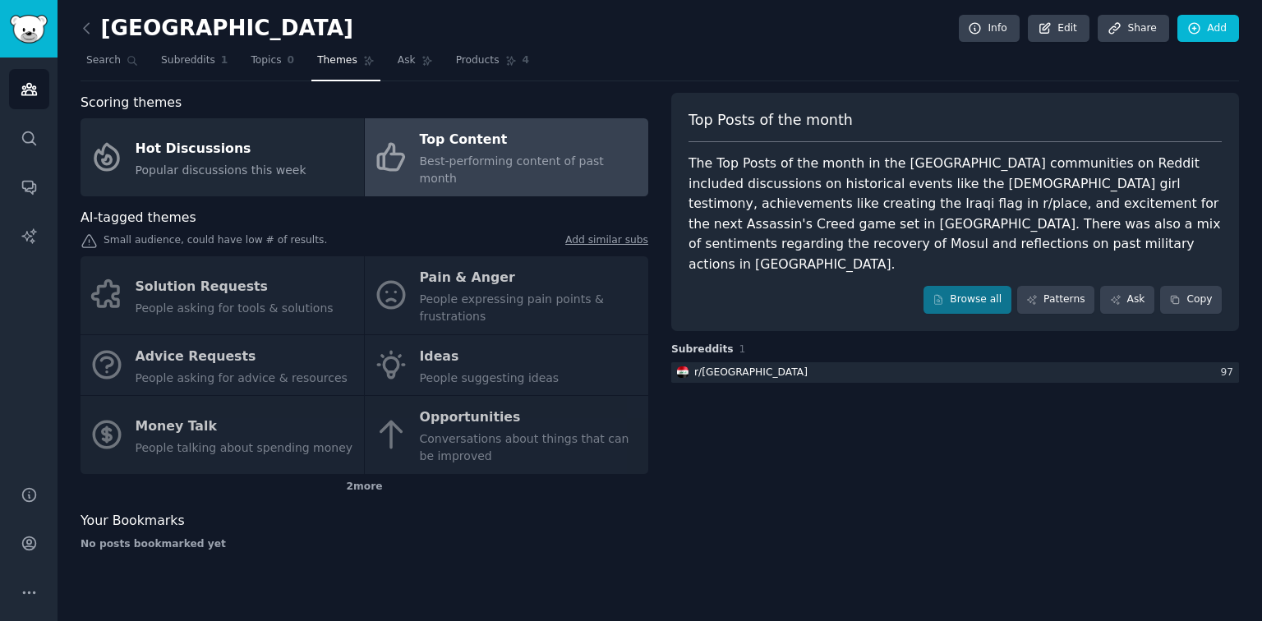
click at [429, 271] on div "Solution Requests People asking for tools & solutions Pain & Anger People expre…" at bounding box center [365, 365] width 568 height 218
click at [403, 283] on div "Solution Requests People asking for tools & solutions Pain & Anger People expre…" at bounding box center [365, 365] width 568 height 218
click at [391, 282] on div "Solution Requests People asking for tools & solutions Pain & Anger People expre…" at bounding box center [365, 365] width 568 height 218
drag, startPoint x: 394, startPoint y: 270, endPoint x: 765, endPoint y: 384, distance: 387.8
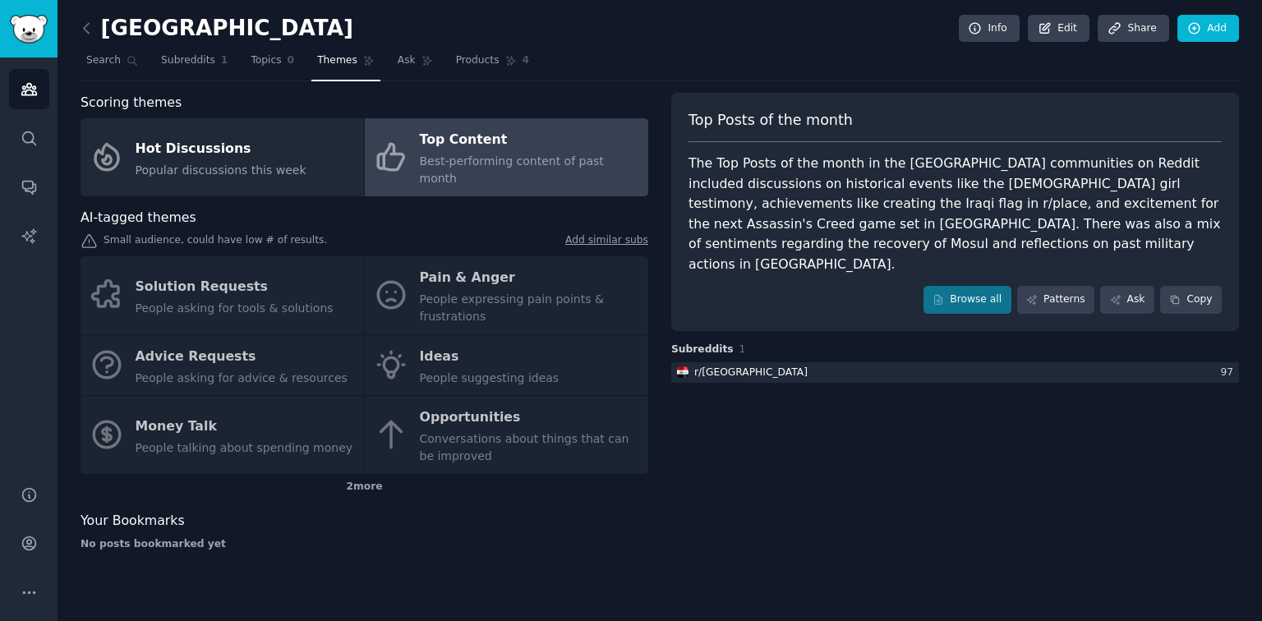
click at [765, 384] on div "Top Posts of the month The Top Posts of the month in the [GEOGRAPHIC_DATA] comm…" at bounding box center [955, 328] width 568 height 471
click at [365, 474] on div "2 more" at bounding box center [365, 487] width 568 height 26
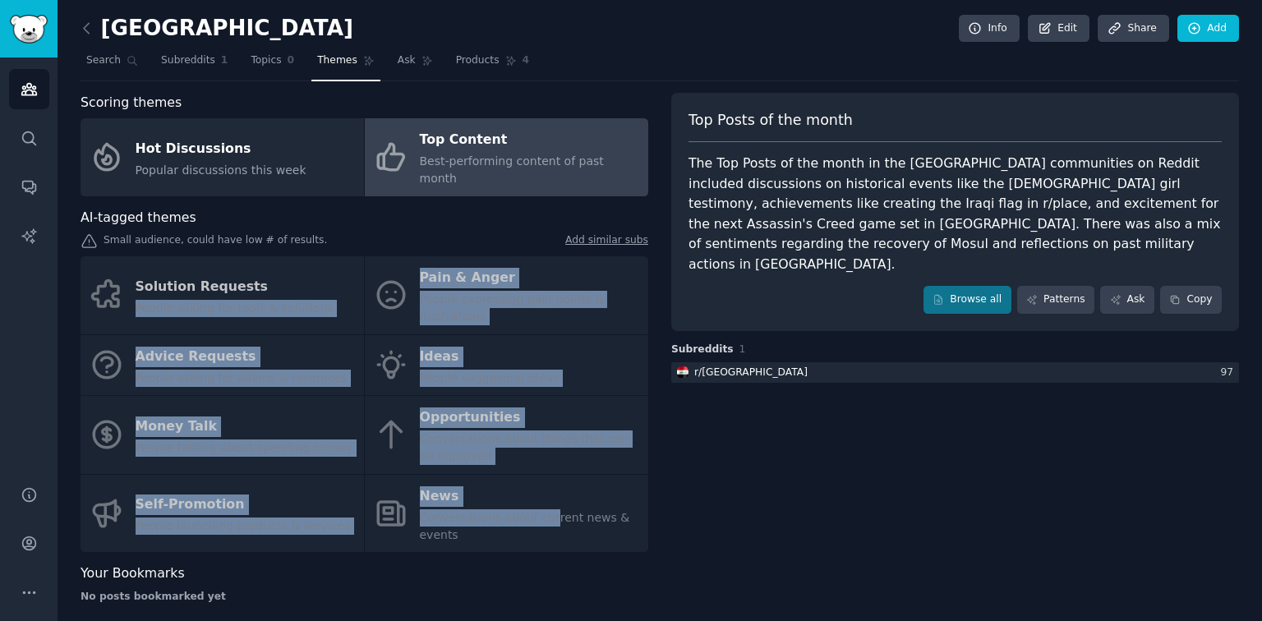
drag, startPoint x: 542, startPoint y: 494, endPoint x: 358, endPoint y: 265, distance: 293.4
click at [358, 266] on div "Solution Requests People asking for tools & solutions Pain & Anger People expre…" at bounding box center [365, 404] width 568 height 296
click at [358, 265] on div "Solution Requests People asking for tools & solutions Pain & Anger People expre…" at bounding box center [365, 404] width 568 height 296
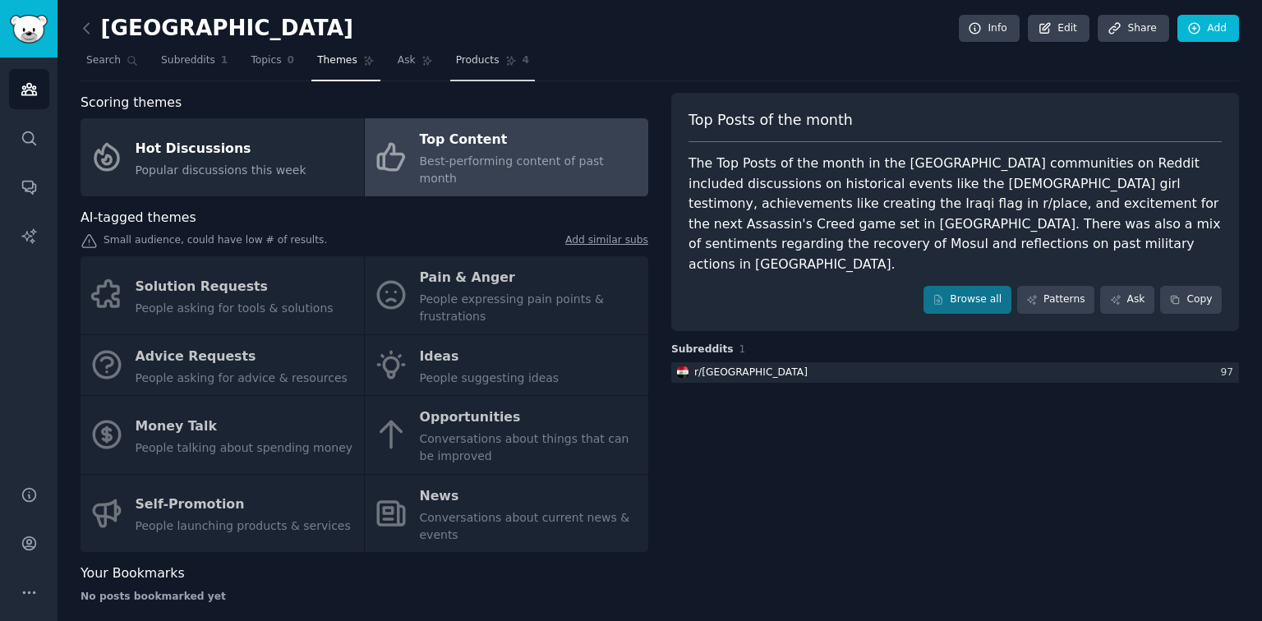
click at [487, 71] on link "Products 4" at bounding box center [492, 65] width 85 height 34
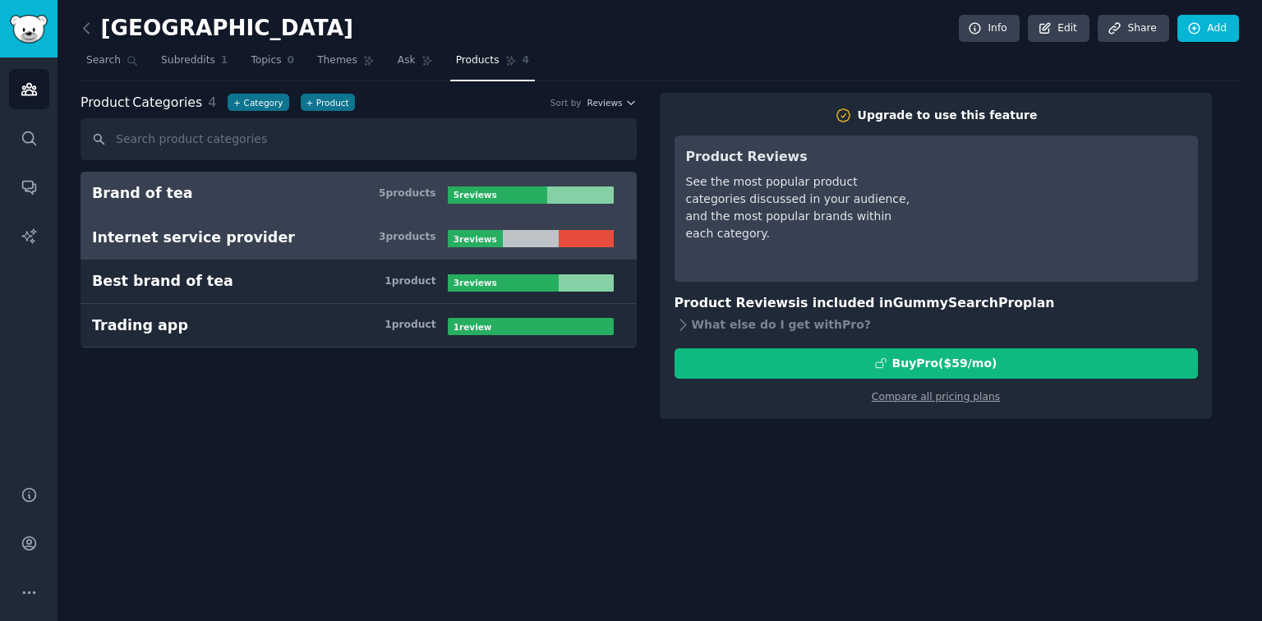
click at [322, 248] on link "Internet service provider 3 product s 3 review s" at bounding box center [359, 238] width 556 height 44
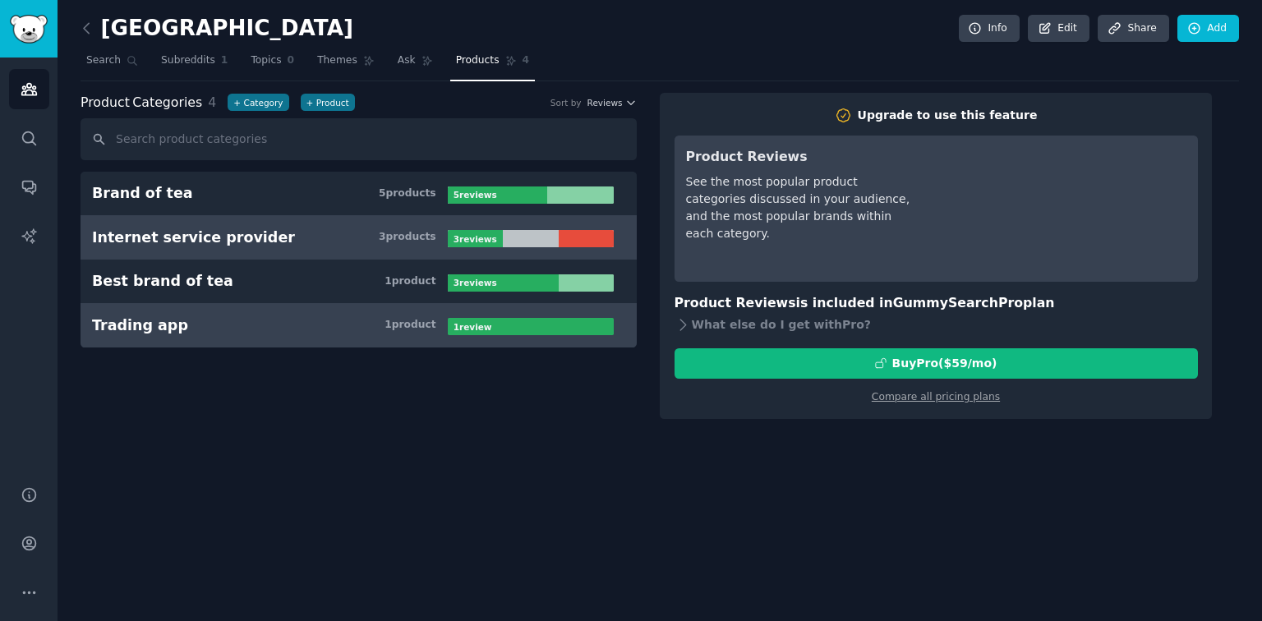
click at [293, 337] on link "Trading app 1 product 1 review" at bounding box center [359, 326] width 556 height 44
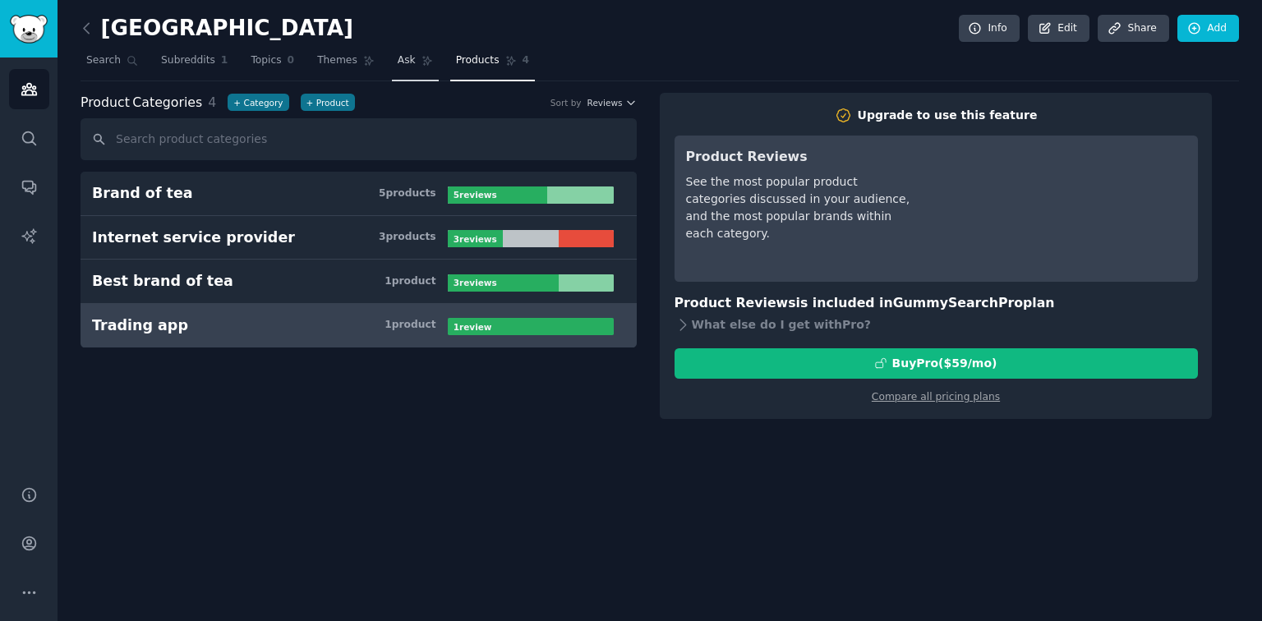
click at [398, 61] on span "Ask" at bounding box center [407, 60] width 18 height 15
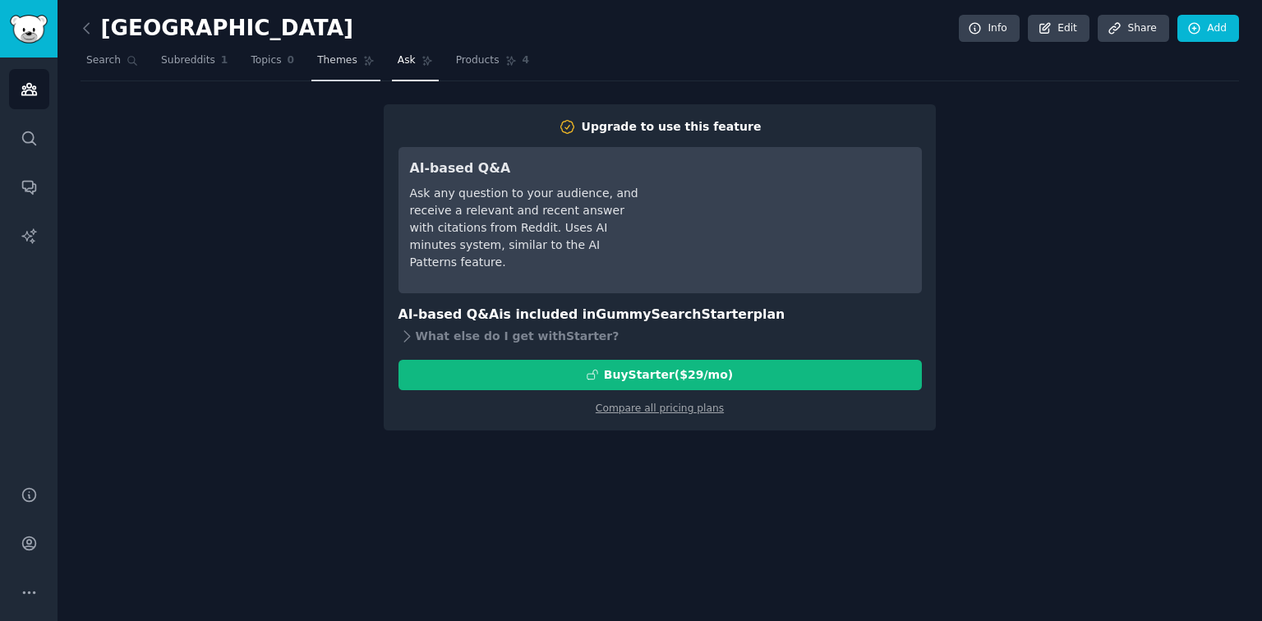
click at [337, 69] on link "Themes" at bounding box center [345, 65] width 69 height 34
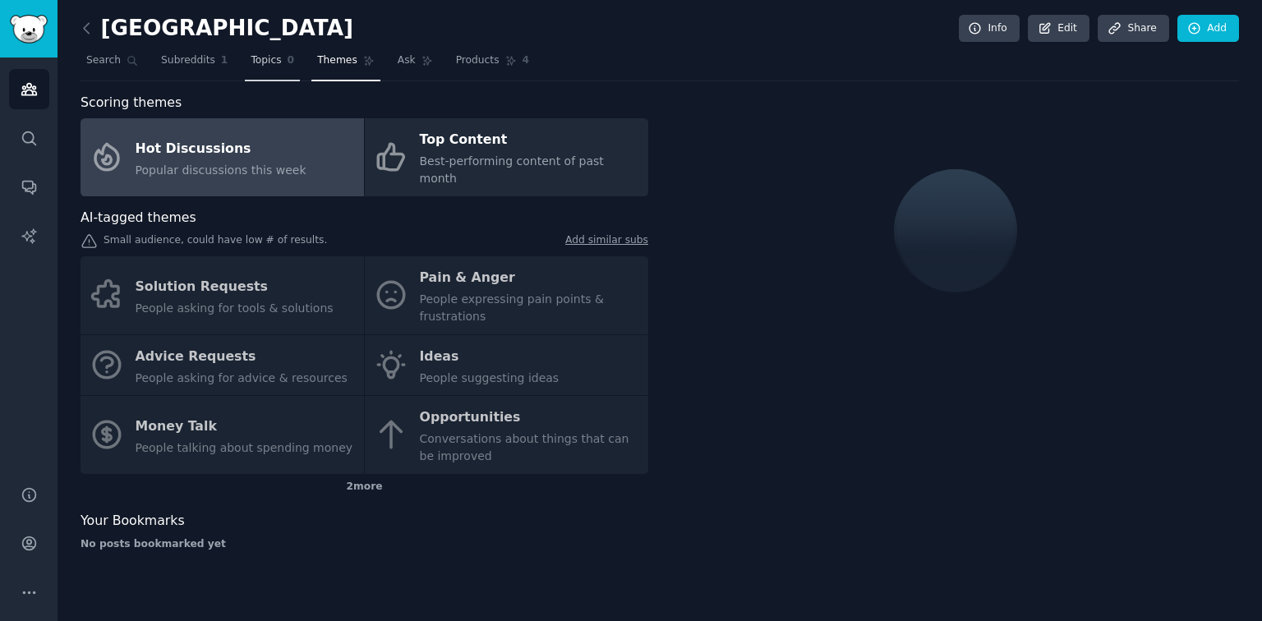
click at [253, 64] on span "Topics" at bounding box center [266, 60] width 30 height 15
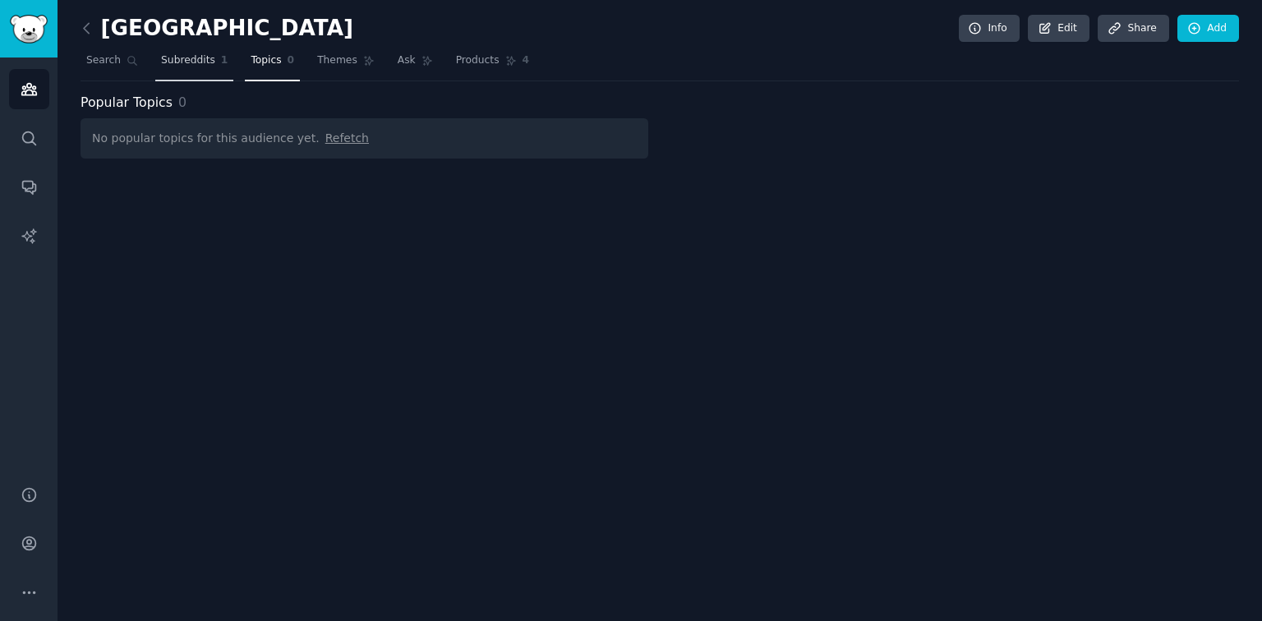
click at [191, 62] on span "Subreddits" at bounding box center [188, 60] width 54 height 15
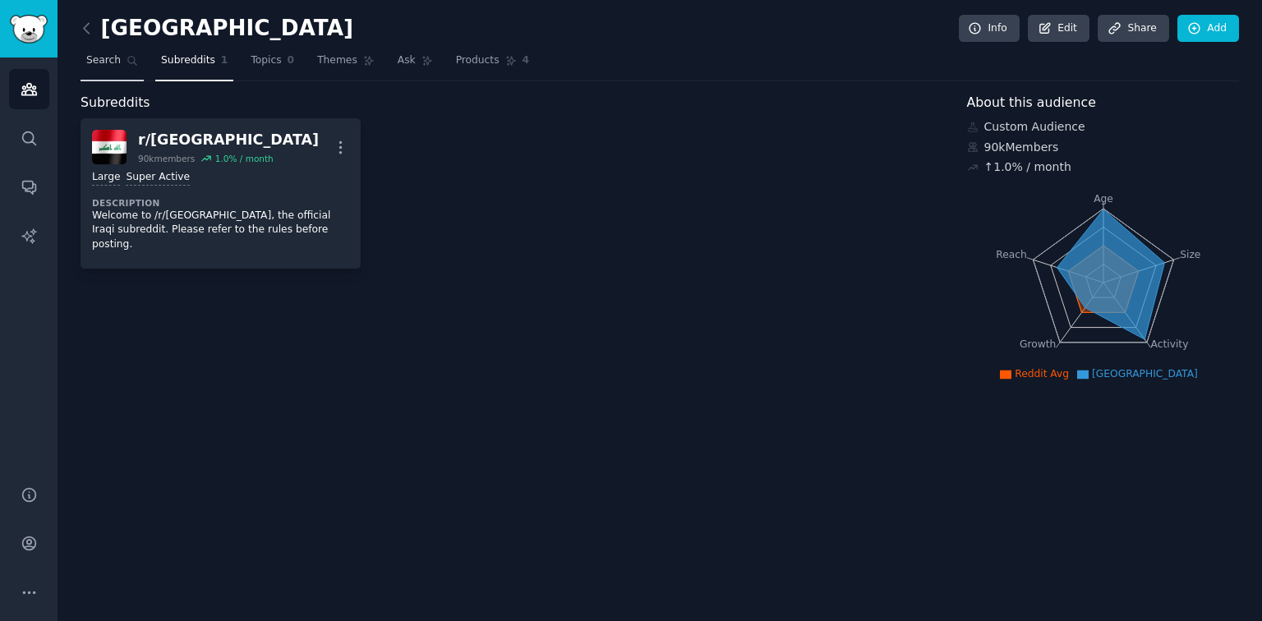
click at [120, 53] on link "Search" at bounding box center [112, 65] width 63 height 34
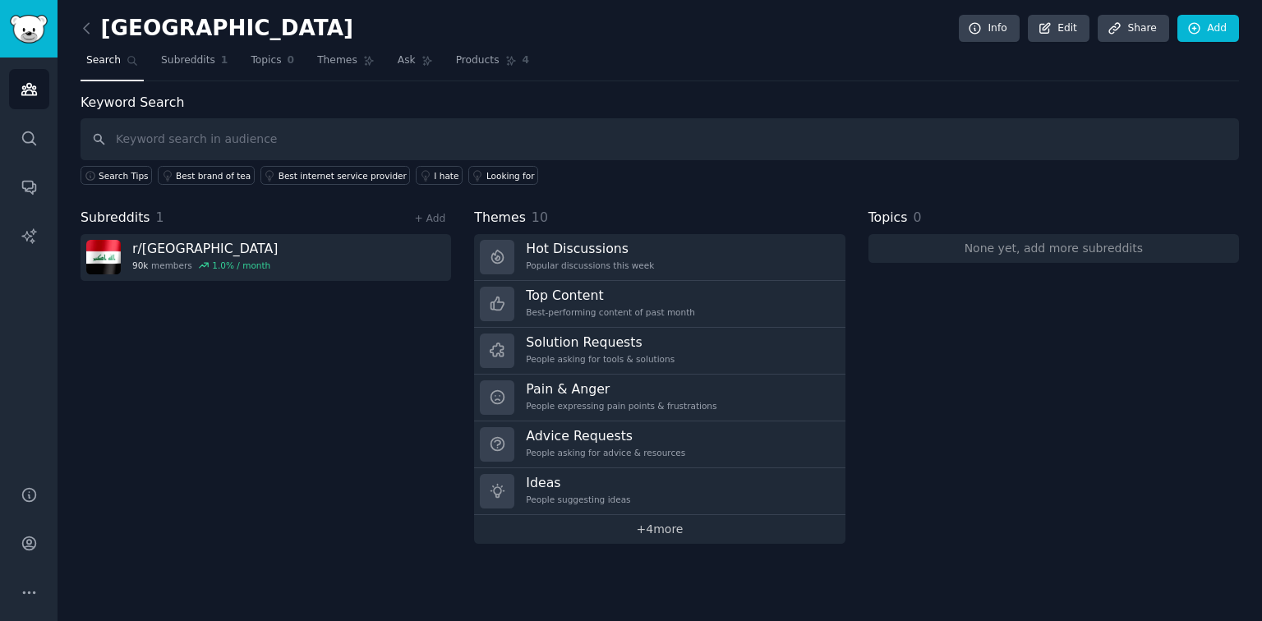
click at [629, 535] on link "+ 4 more" at bounding box center [659, 529] width 371 height 29
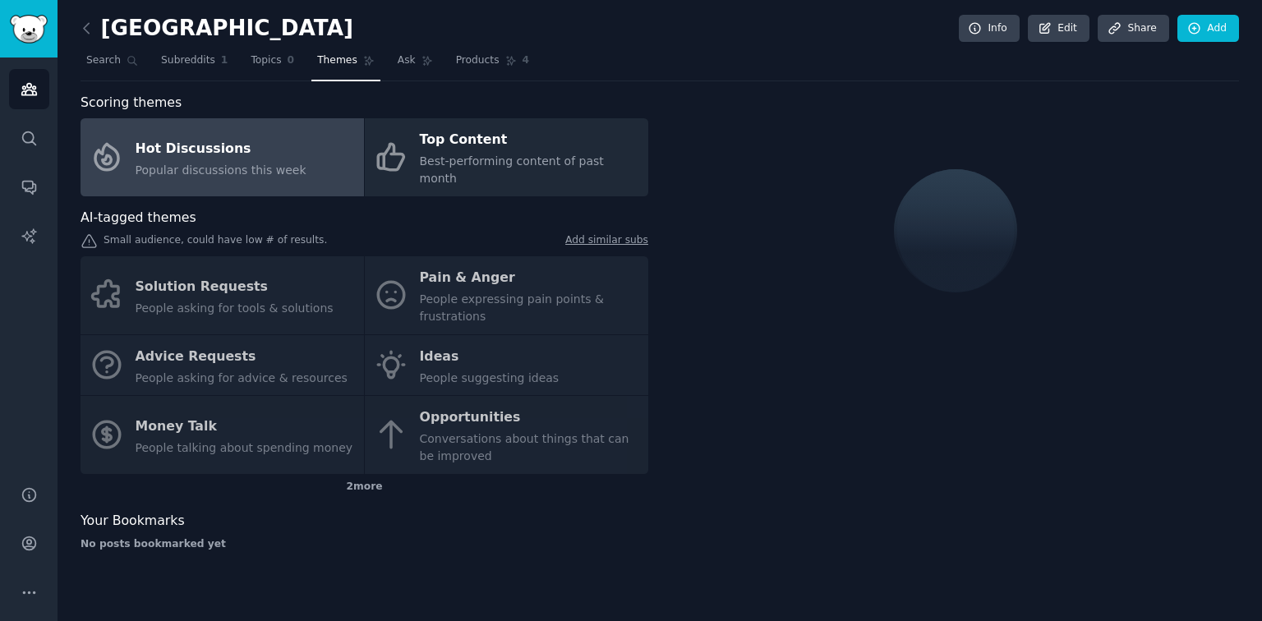
click at [445, 335] on div "Solution Requests People asking for tools & solutions Pain & Anger People expre…" at bounding box center [365, 365] width 568 height 218
click at [371, 474] on div "2 more" at bounding box center [365, 487] width 568 height 26
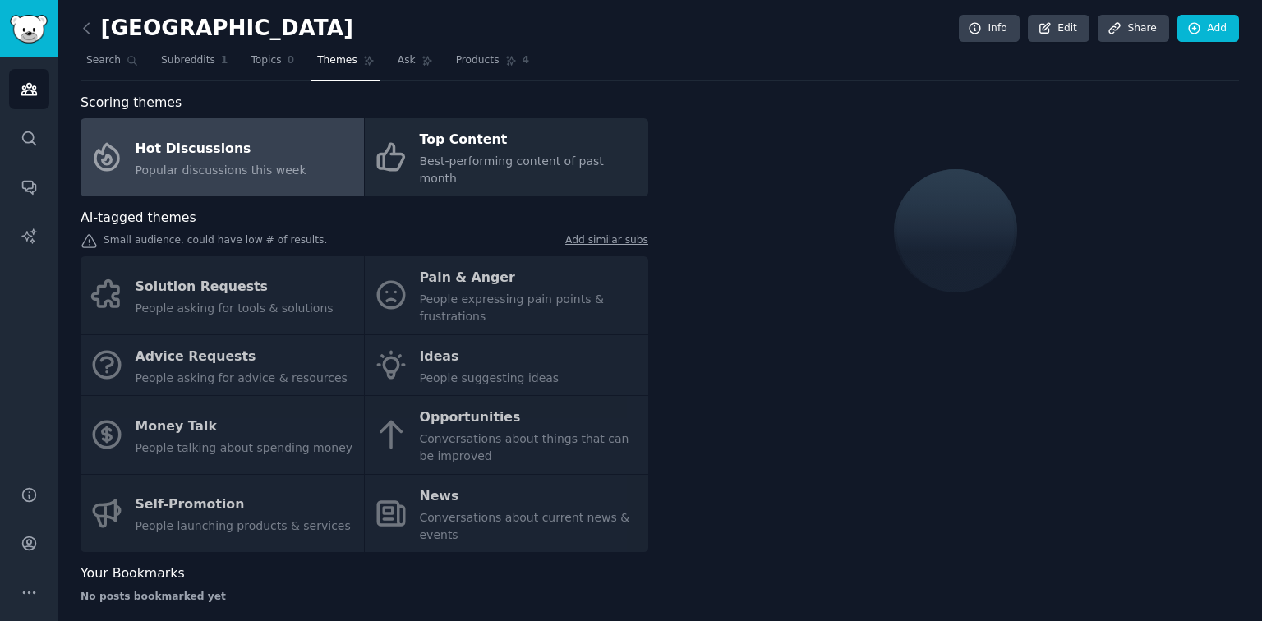
click at [454, 399] on div "Solution Requests People asking for tools & solutions Pain & Anger People expre…" at bounding box center [365, 404] width 568 height 296
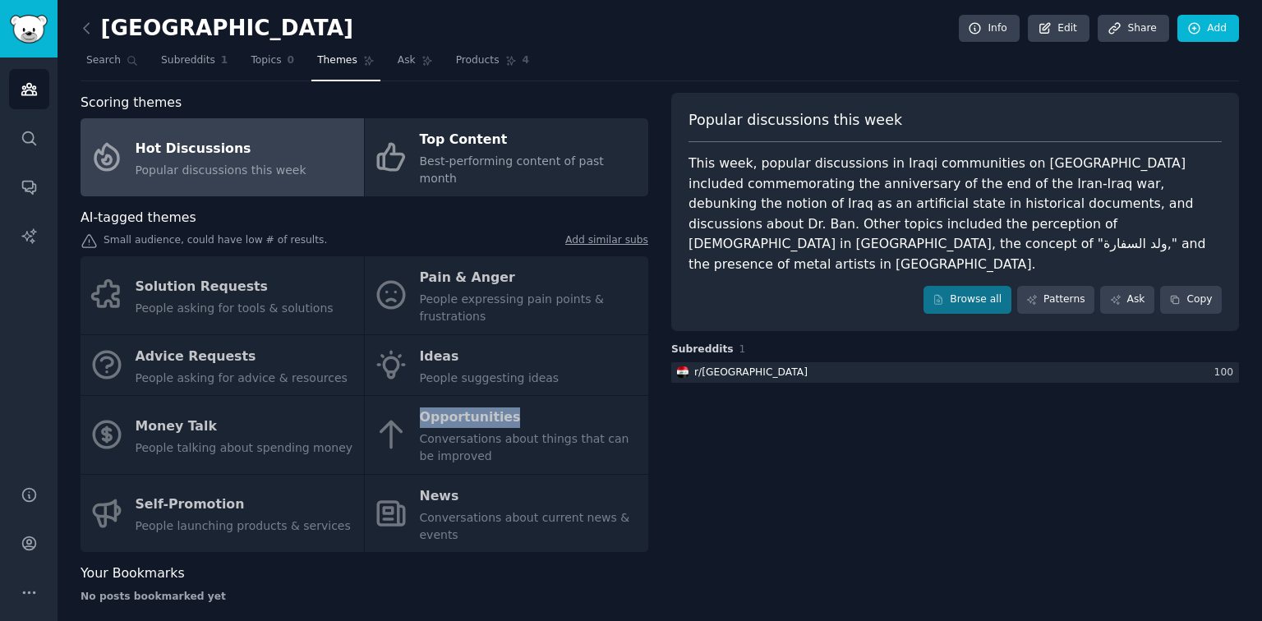
click at [454, 399] on div "Solution Requests People asking for tools & solutions Pain & Anger People expre…" at bounding box center [365, 404] width 568 height 296
click at [467, 403] on div "Solution Requests People asking for tools & solutions Pain & Anger People expre…" at bounding box center [365, 404] width 568 height 296
click at [947, 286] on link "Browse all" at bounding box center [968, 300] width 88 height 28
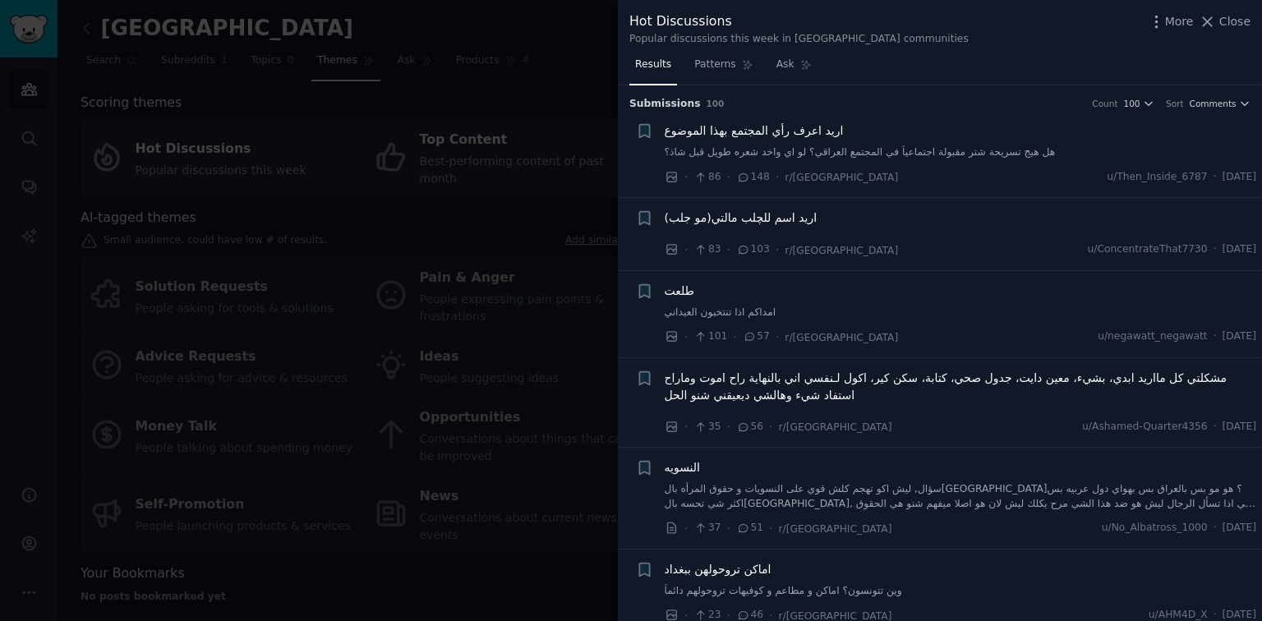
click at [536, 259] on div at bounding box center [631, 310] width 1262 height 621
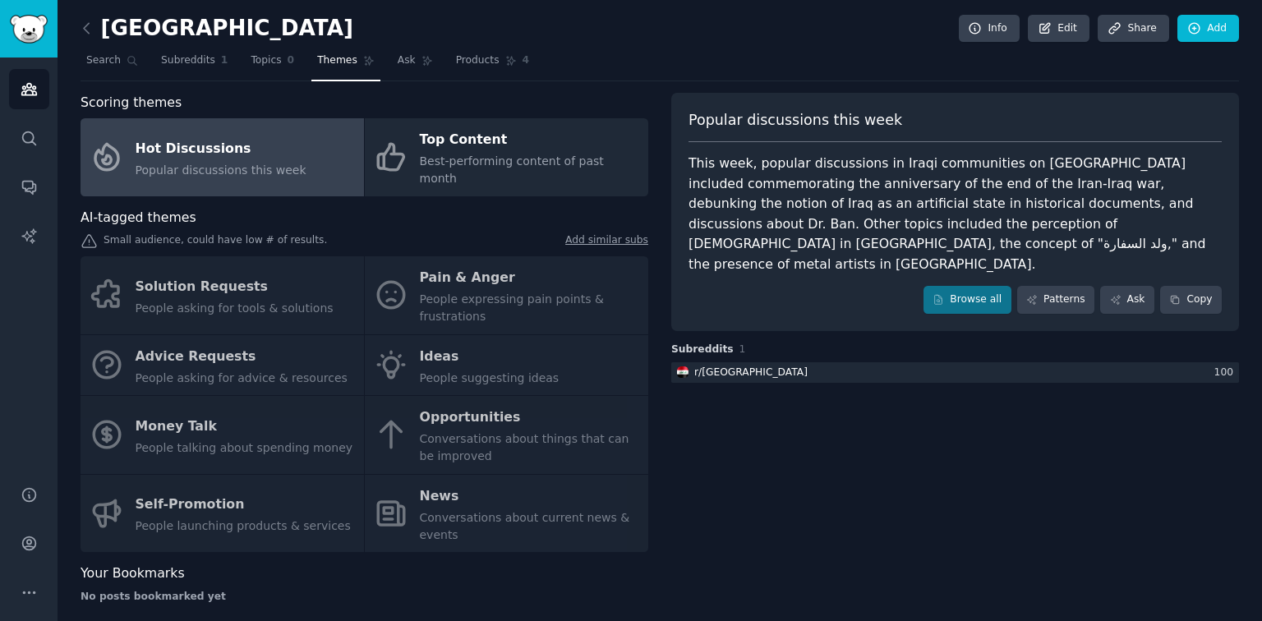
click at [410, 208] on div "AI-tagged themes" at bounding box center [365, 218] width 568 height 21
click at [105, 67] on link "Search" at bounding box center [112, 65] width 63 height 34
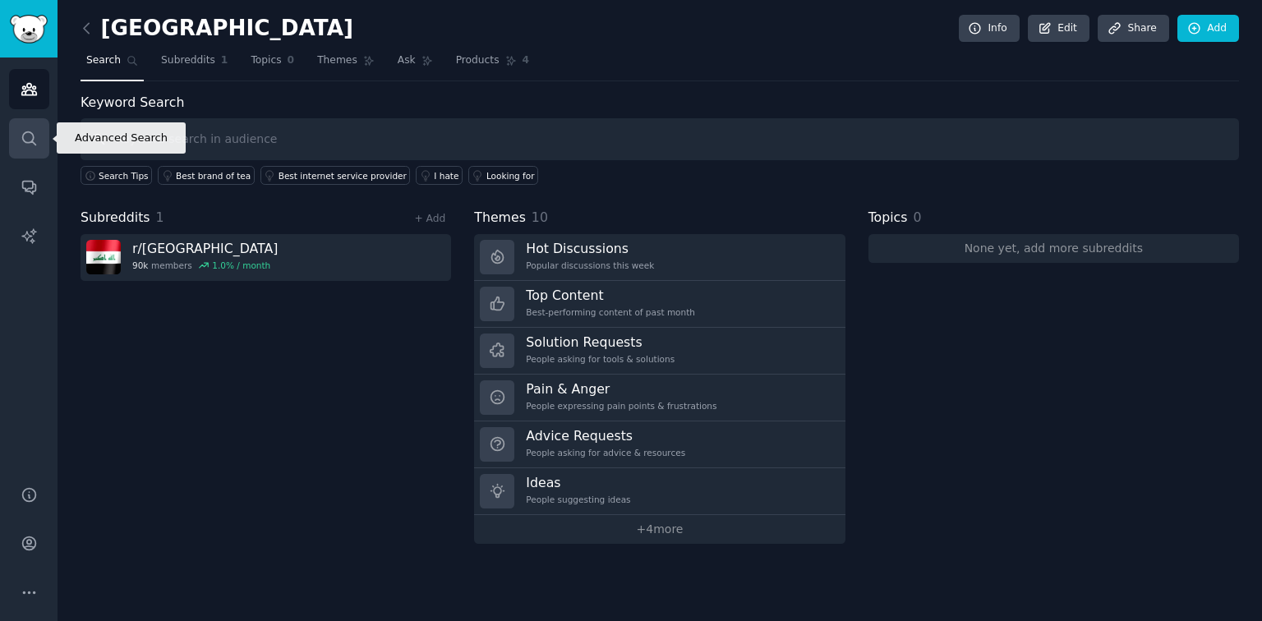
click at [21, 149] on link "Search" at bounding box center [29, 138] width 40 height 40
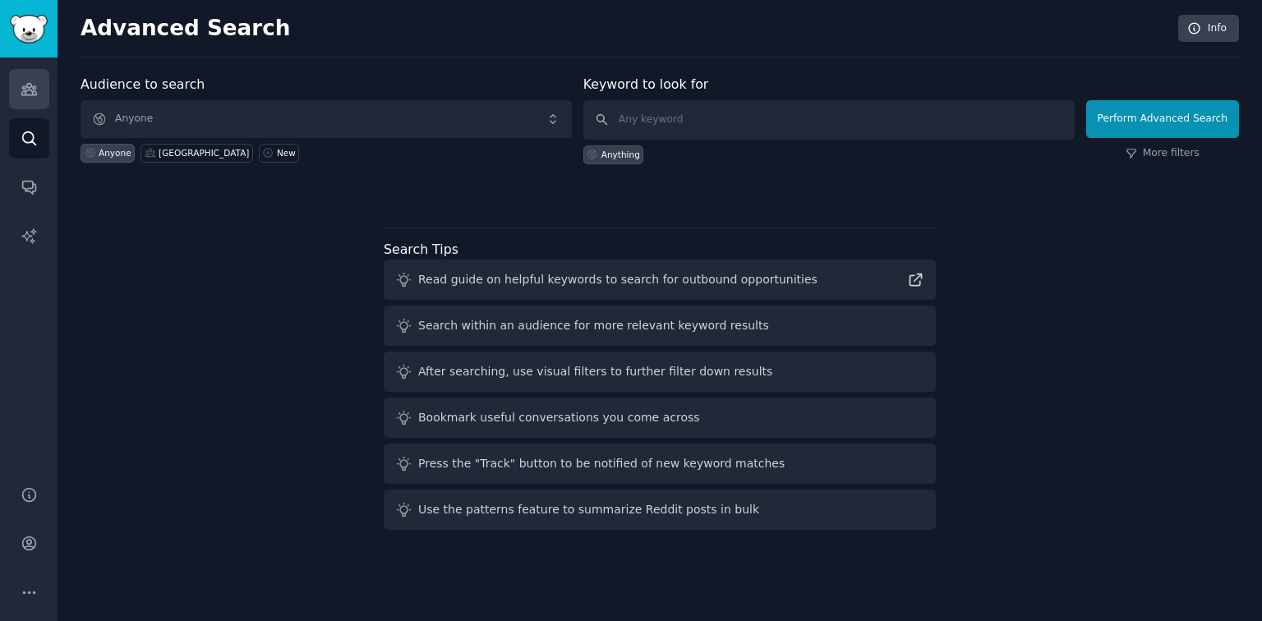
click at [42, 105] on link "Audiences" at bounding box center [29, 89] width 40 height 40
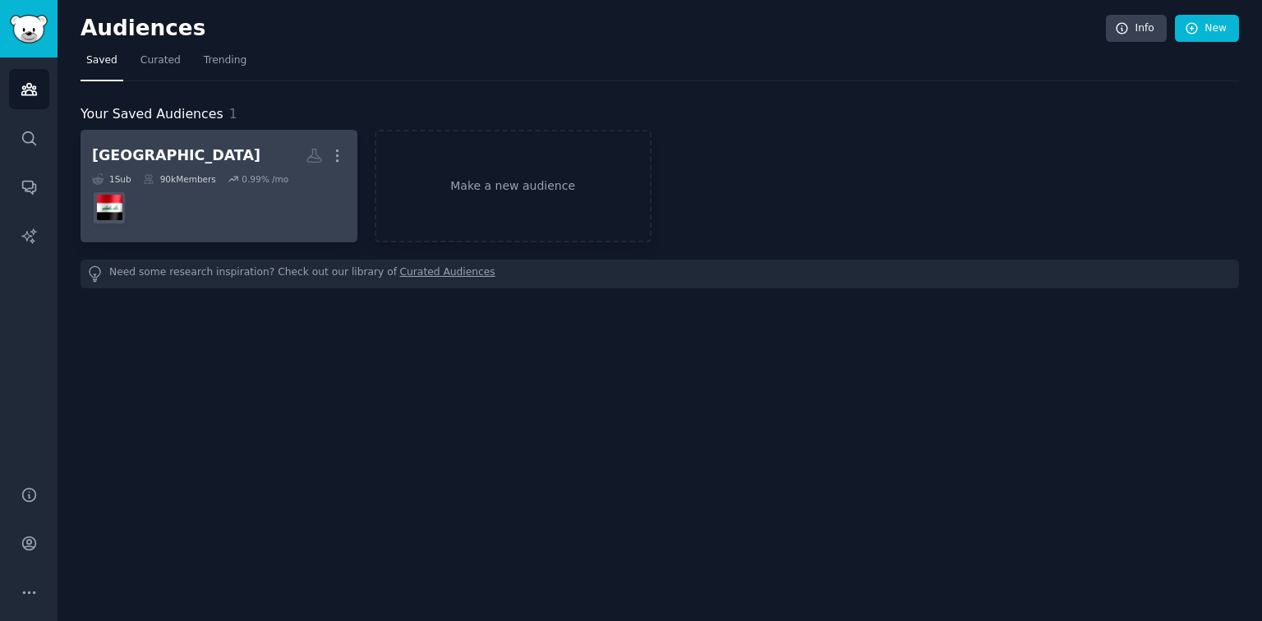
click at [174, 218] on dd "r/[GEOGRAPHIC_DATA]" at bounding box center [219, 208] width 254 height 46
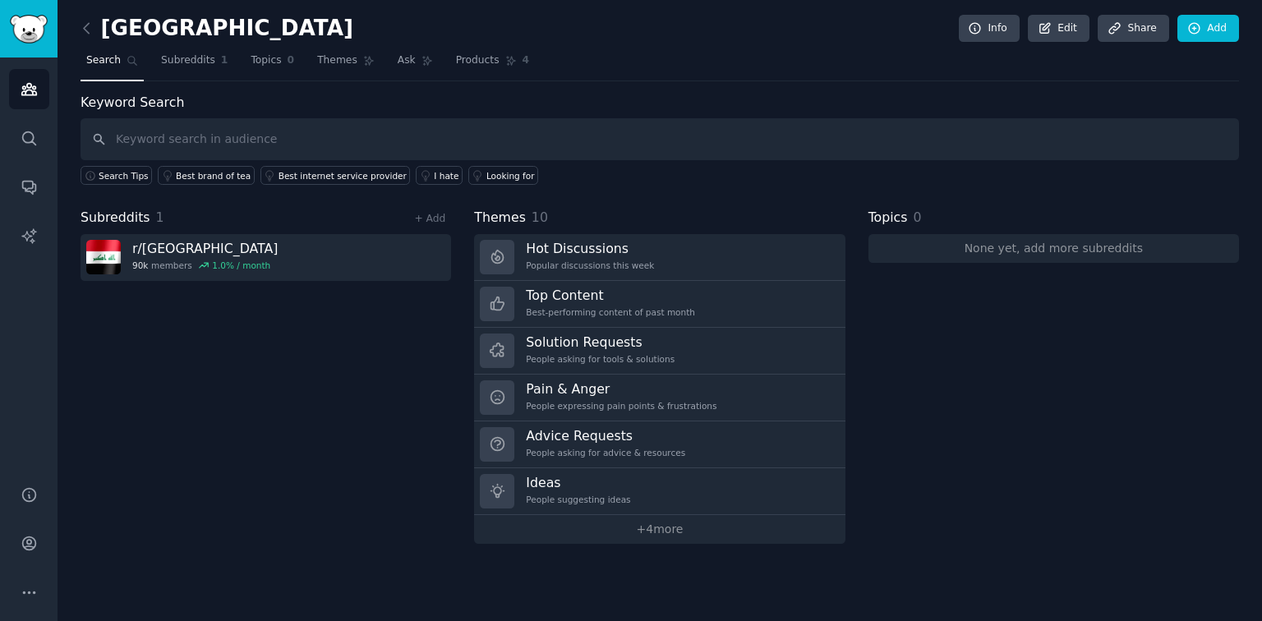
click at [427, 65] on nav "Search Subreddits 1 Topics 0 Themes Ask Products 4" at bounding box center [660, 65] width 1159 height 34
click at [456, 61] on span "Products" at bounding box center [478, 60] width 44 height 15
